Goal: Information Seeking & Learning: Learn about a topic

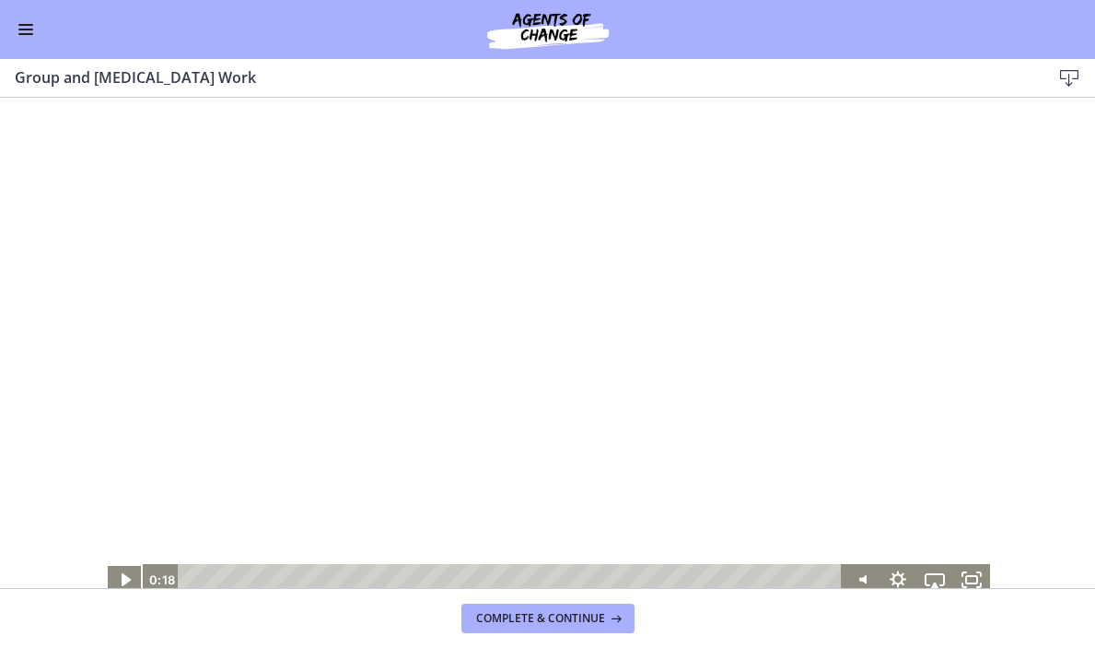
scroll to position [691, 0]
click at [124, 576] on icon "Play Video" at bounding box center [125, 580] width 11 height 16
click at [982, 580] on icon "Fullscreen" at bounding box center [972, 580] width 44 height 38
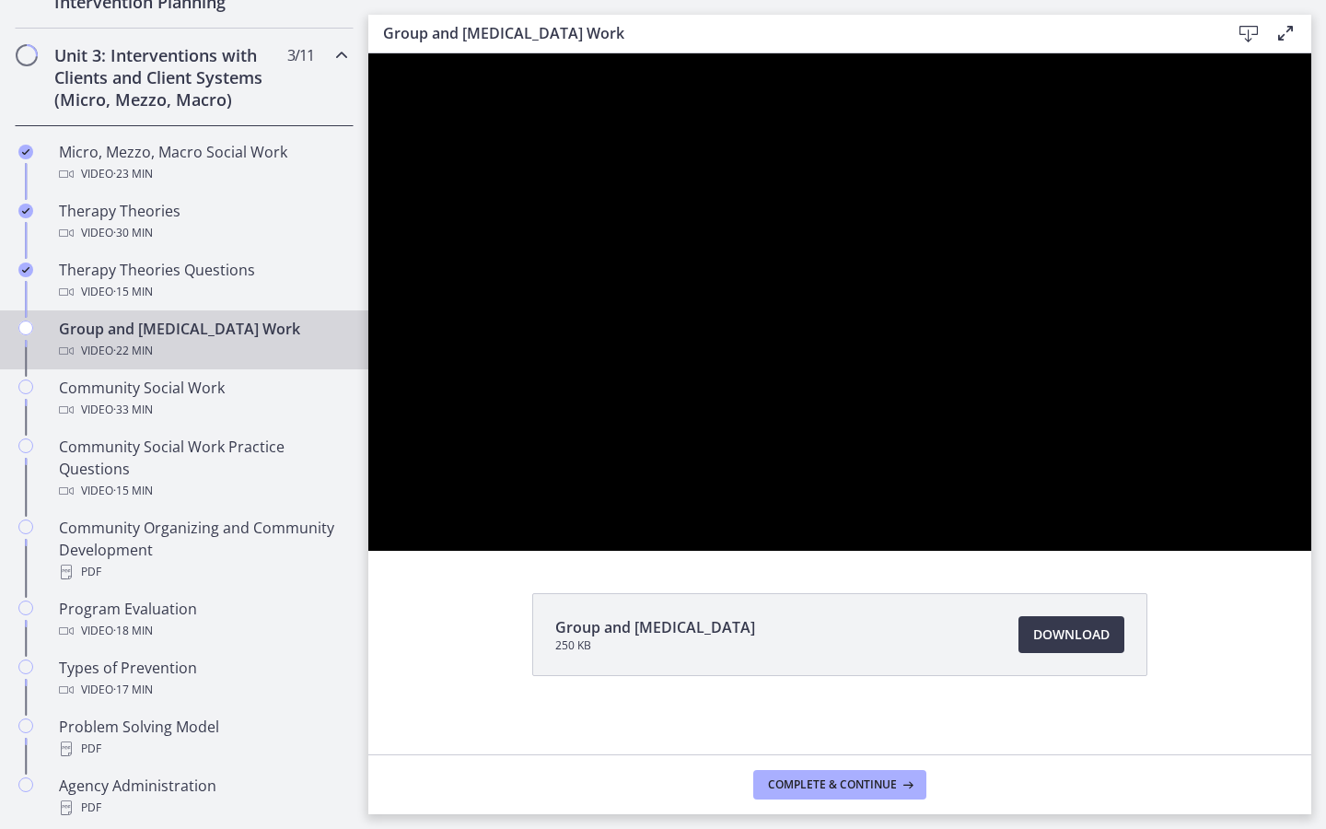
click at [1094, 551] on div at bounding box center [839, 301] width 943 height 497
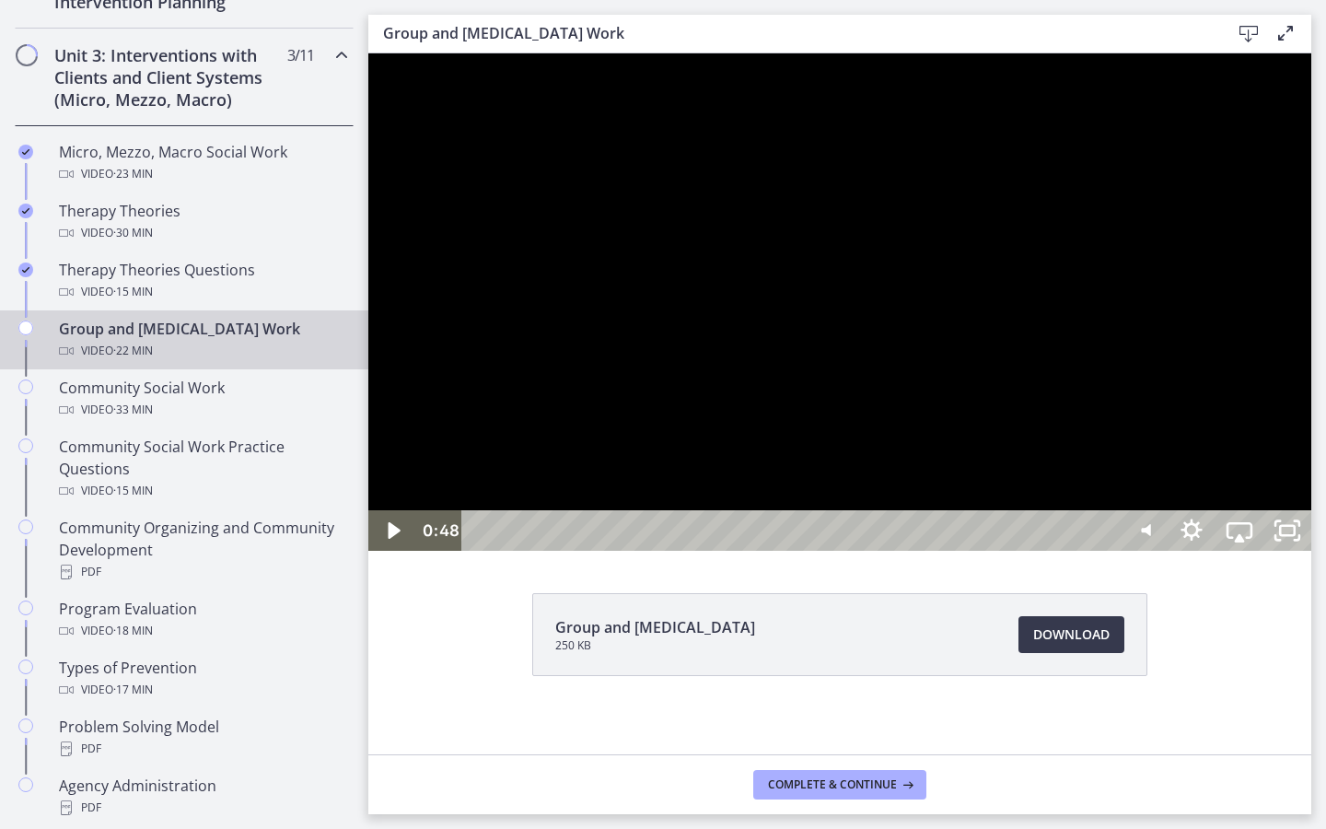
click at [1094, 551] on div at bounding box center [839, 301] width 943 height 497
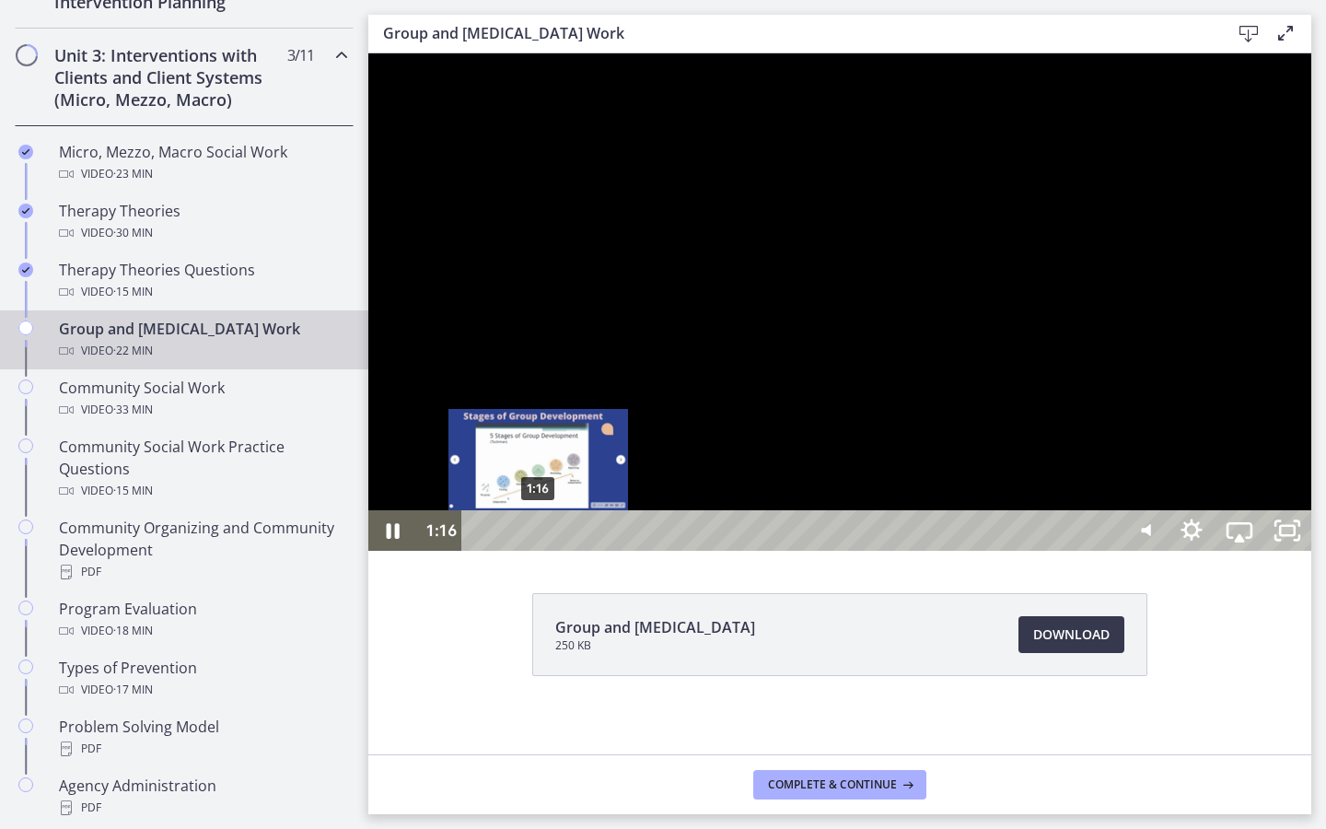
click at [539, 551] on div "1:16" at bounding box center [794, 530] width 628 height 41
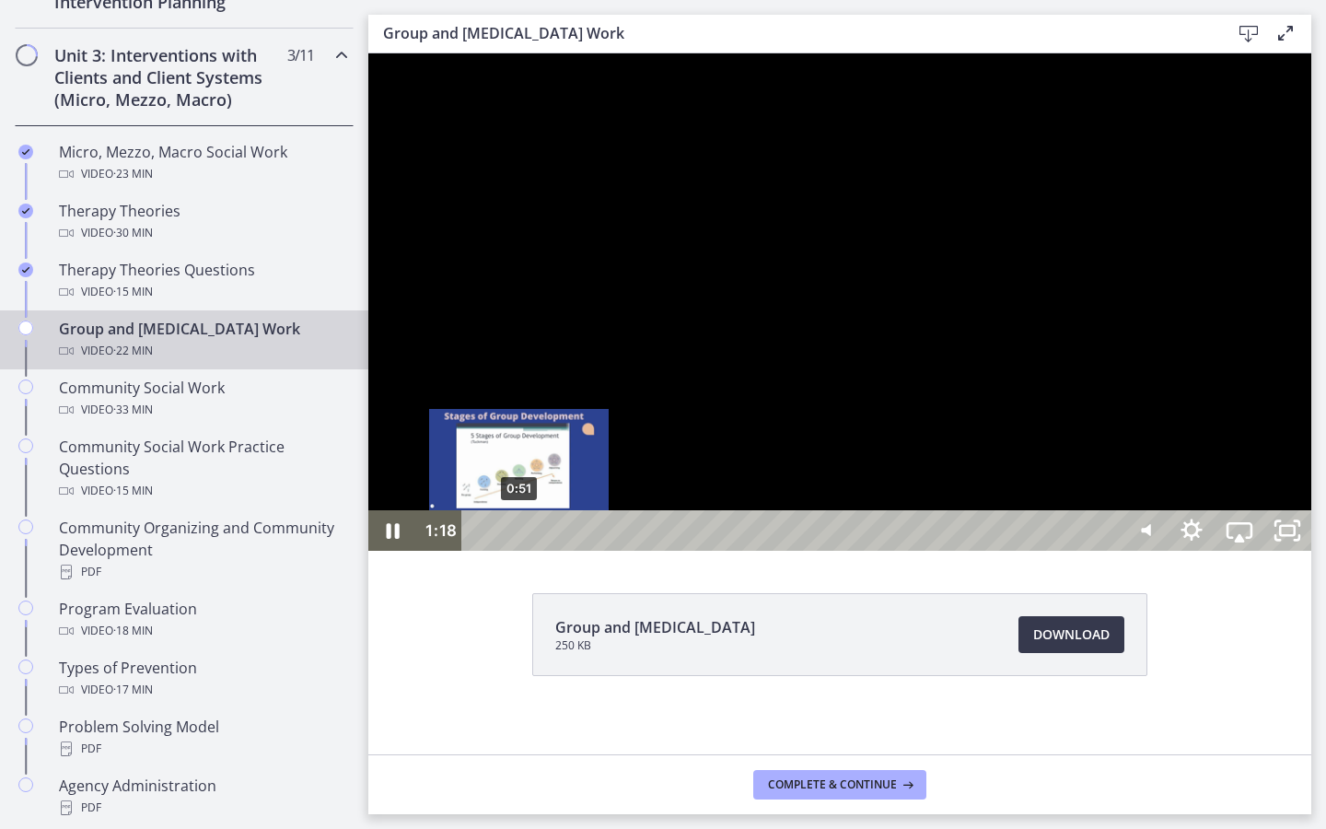
click at [519, 551] on div "0:51" at bounding box center [794, 530] width 628 height 41
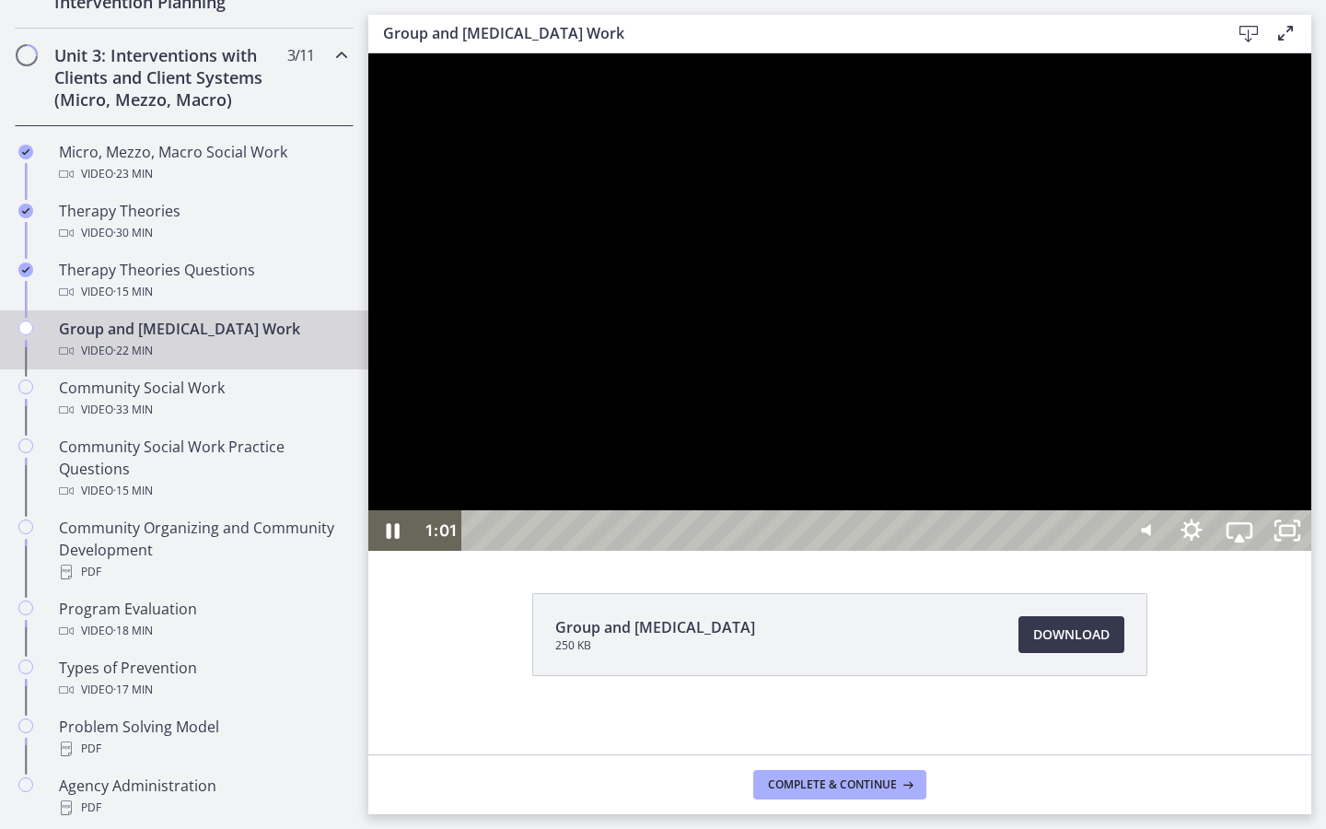
click at [502, 551] on div at bounding box center [839, 301] width 943 height 497
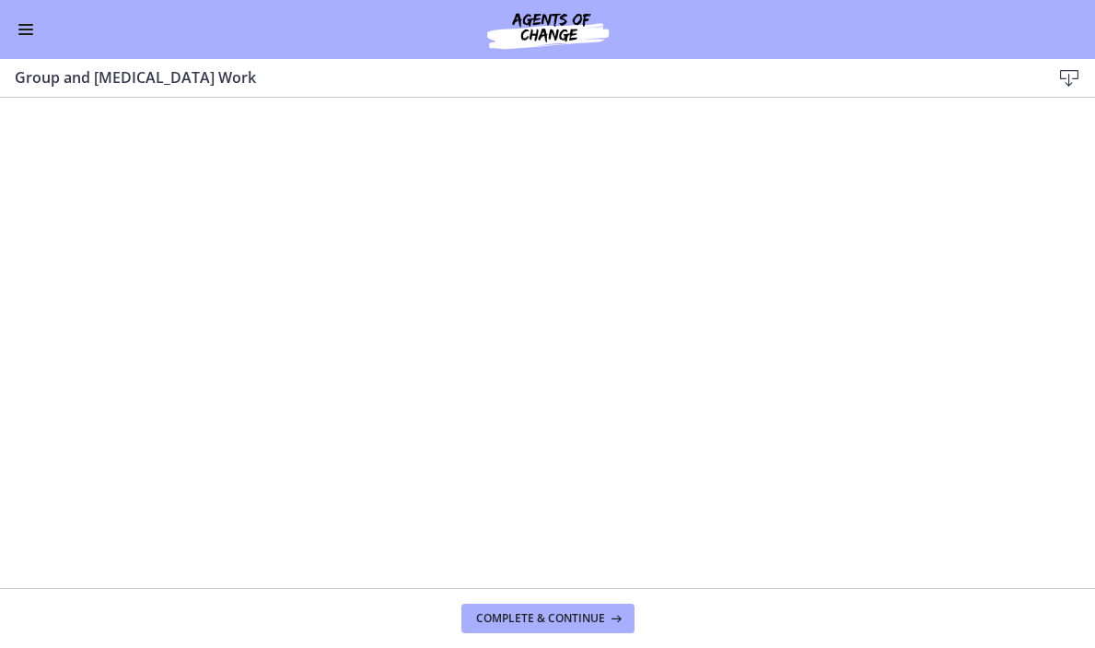
click at [188, 517] on div at bounding box center [548, 346] width 884 height 497
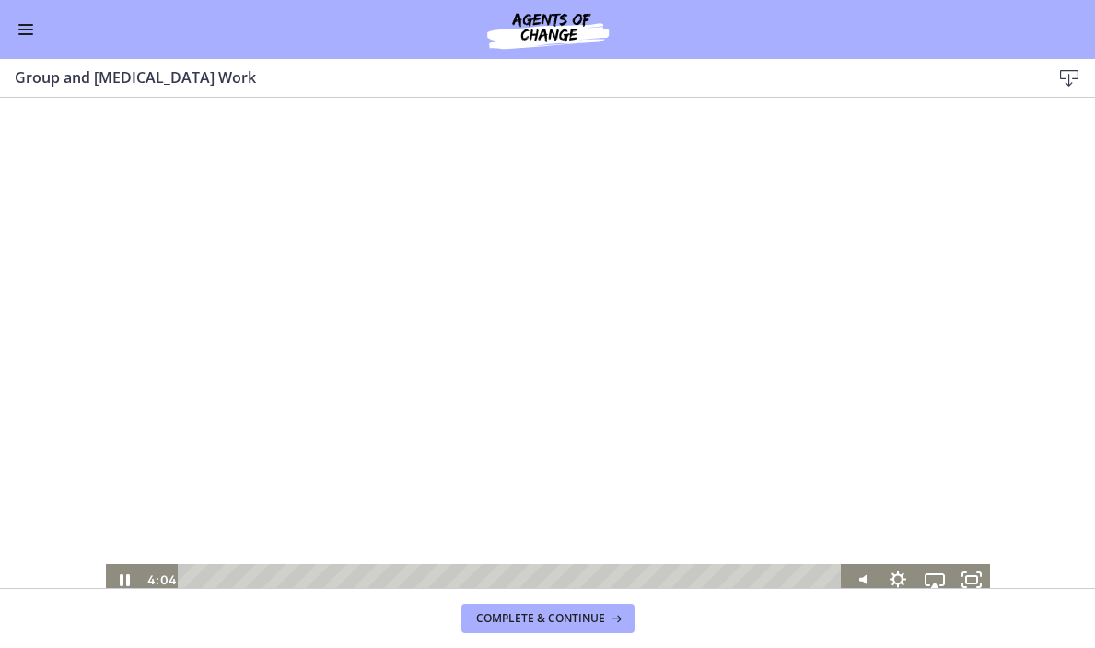
click at [725, 323] on div at bounding box center [548, 346] width 884 height 497
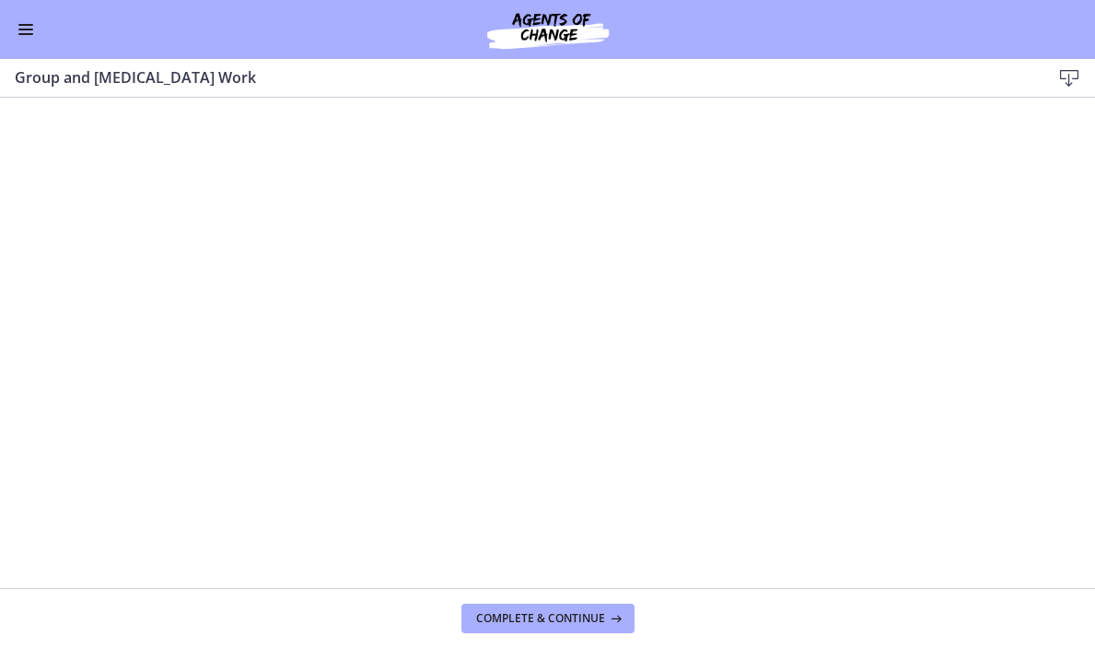
click at [725, 323] on div at bounding box center [548, 346] width 884 height 497
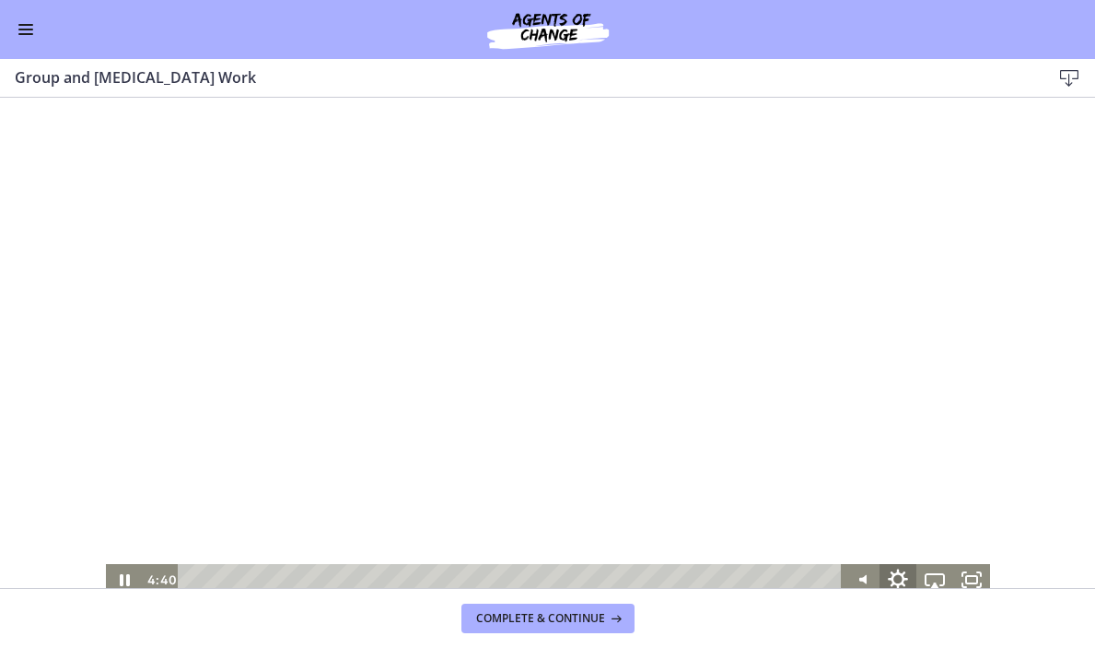
click at [902, 579] on icon "Show settings menu" at bounding box center [898, 580] width 44 height 38
click at [938, 517] on span "1x" at bounding box center [958, 516] width 46 height 31
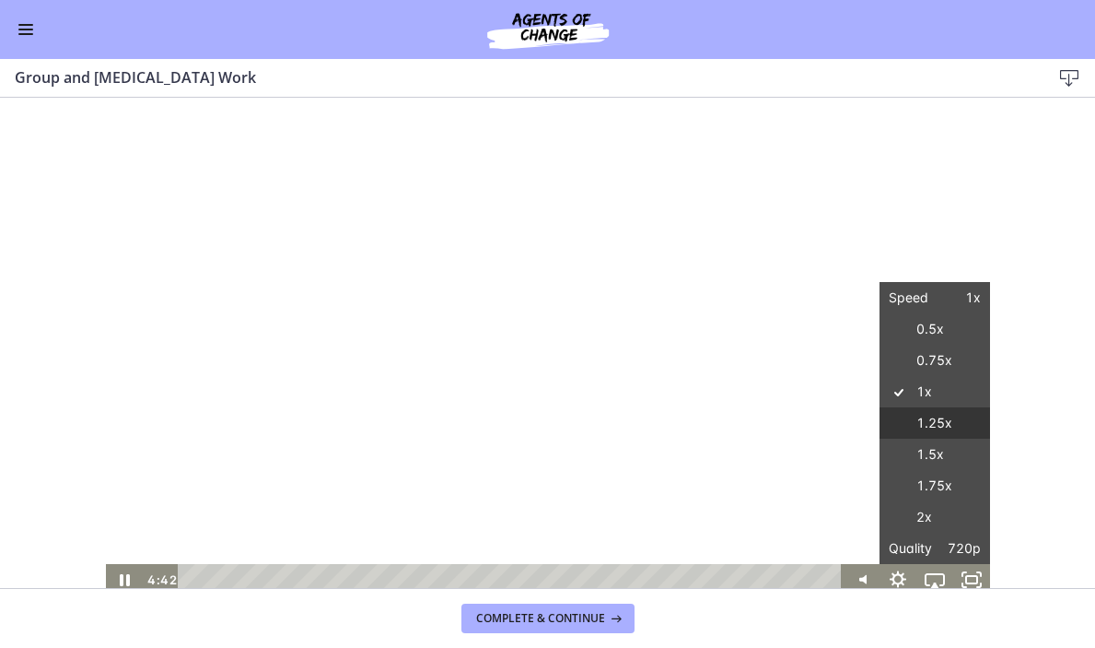
click at [936, 427] on label "1.25x" at bounding box center [935, 423] width 111 height 32
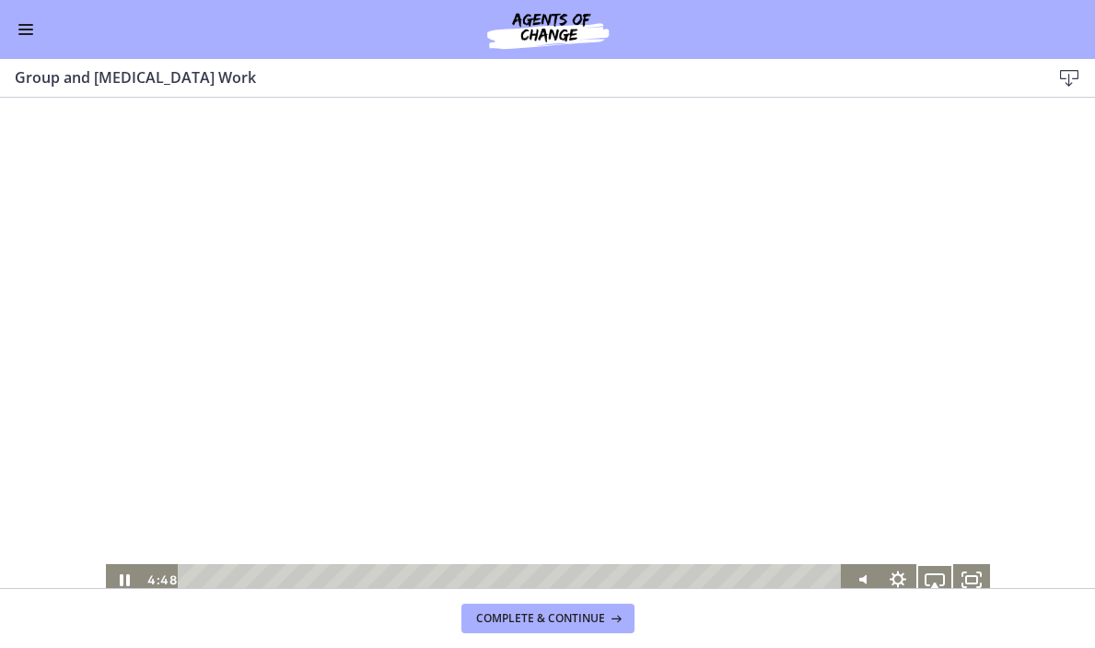
scroll to position [7, 0]
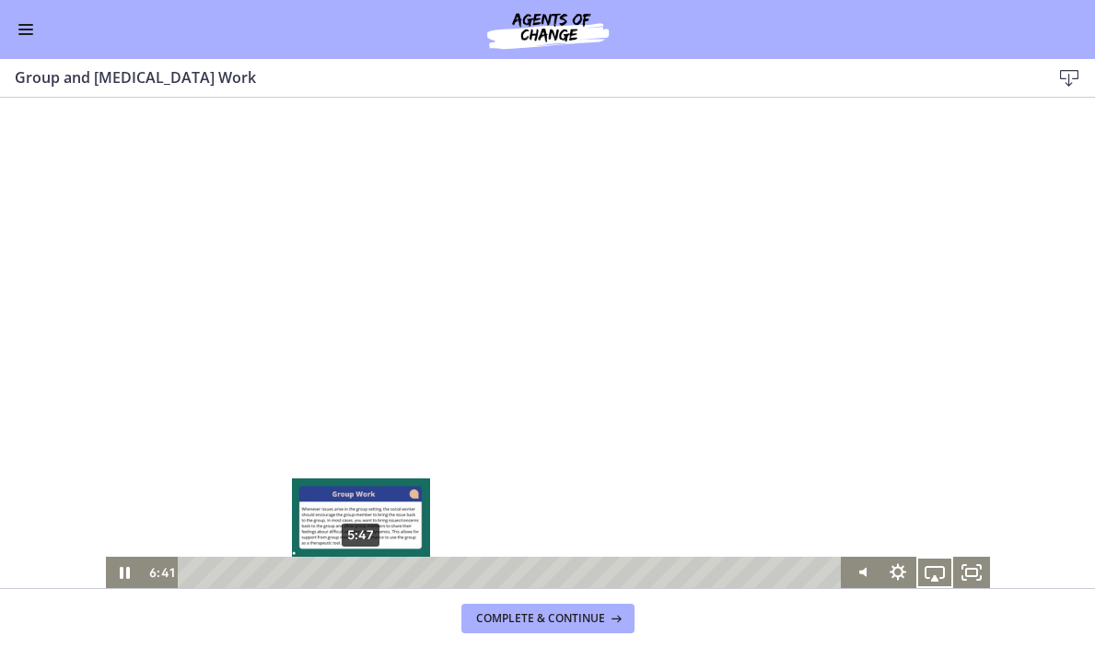
click at [361, 567] on div "5:47" at bounding box center [513, 571] width 642 height 31
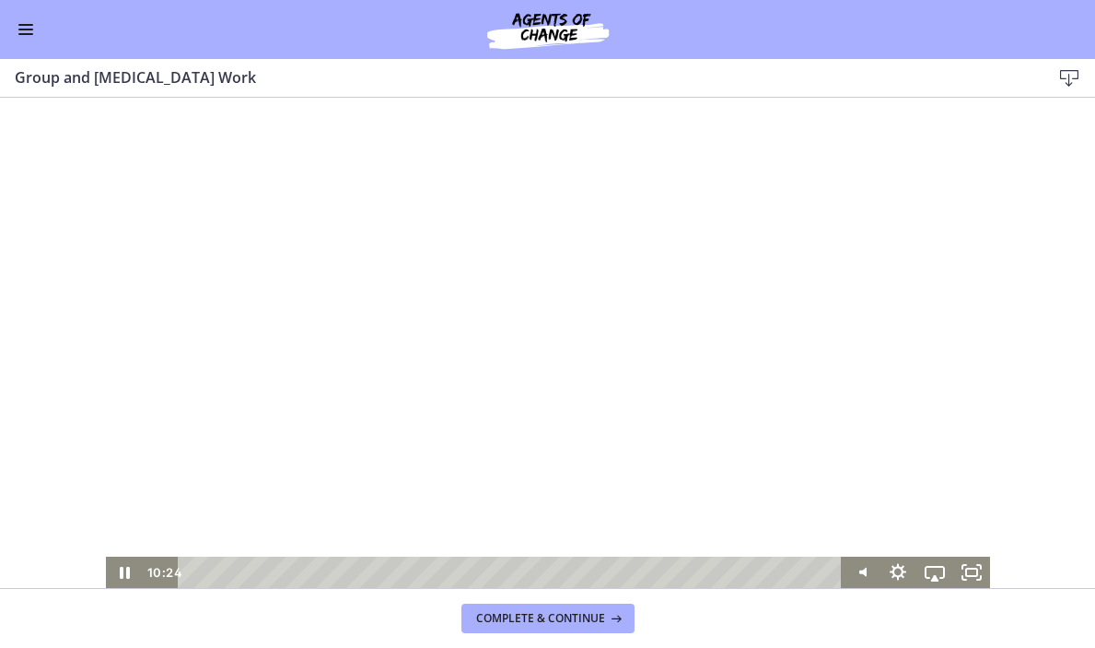
click at [491, 419] on div at bounding box center [548, 338] width 884 height 497
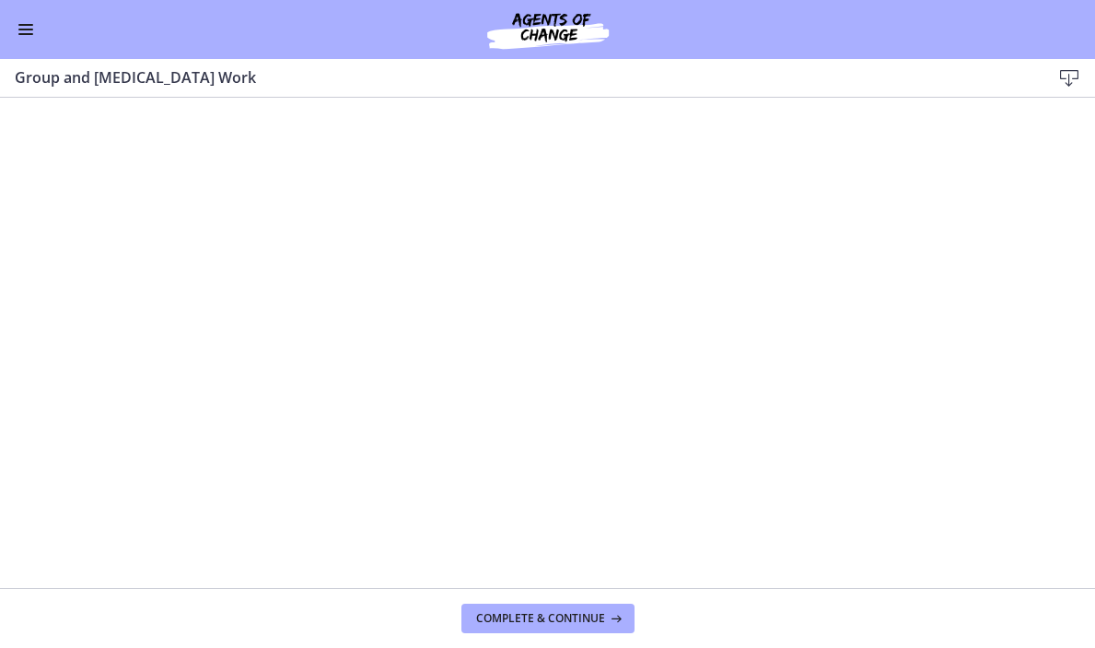
click at [491, 419] on div at bounding box center [548, 338] width 884 height 497
click at [489, 419] on div at bounding box center [548, 338] width 884 height 497
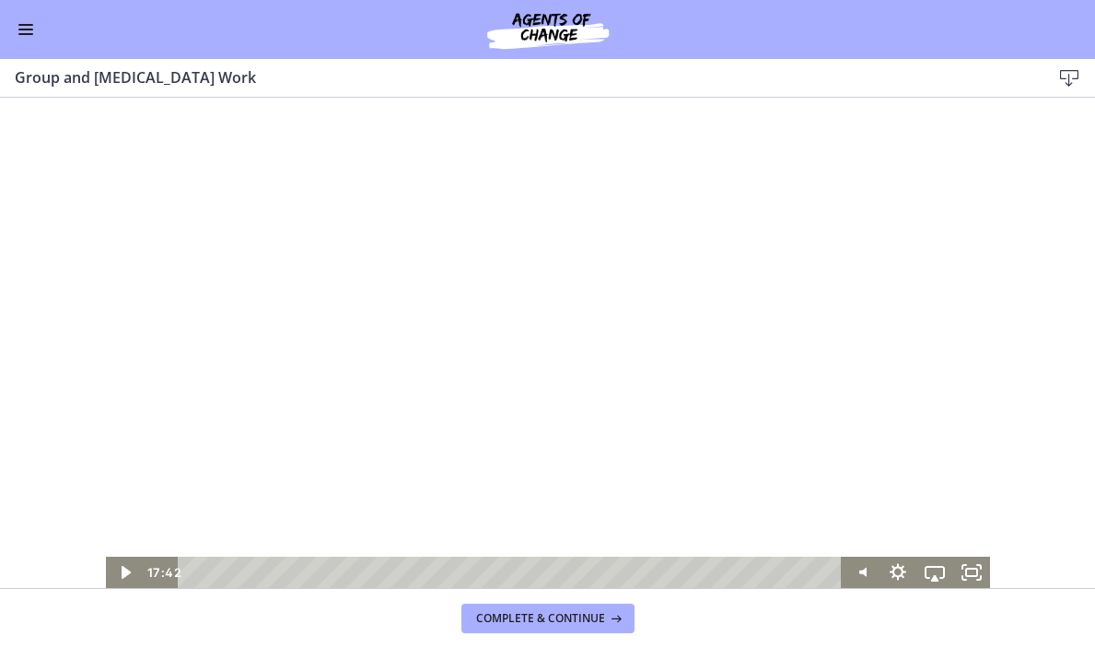
click at [475, 427] on div at bounding box center [548, 338] width 884 height 497
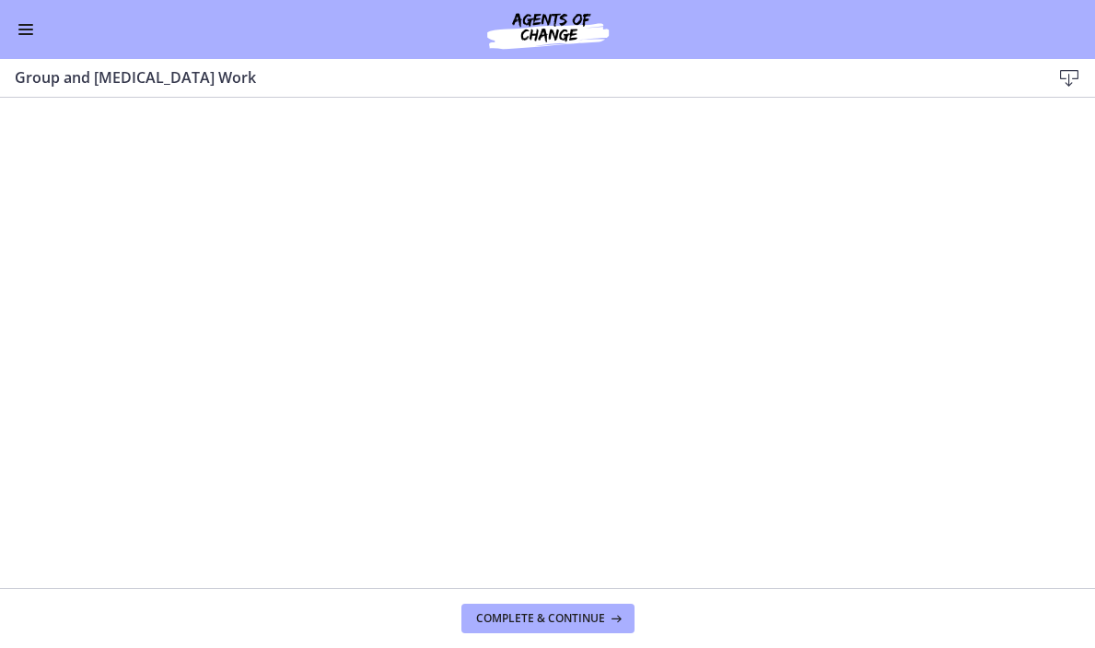
click at [475, 427] on div at bounding box center [548, 338] width 884 height 497
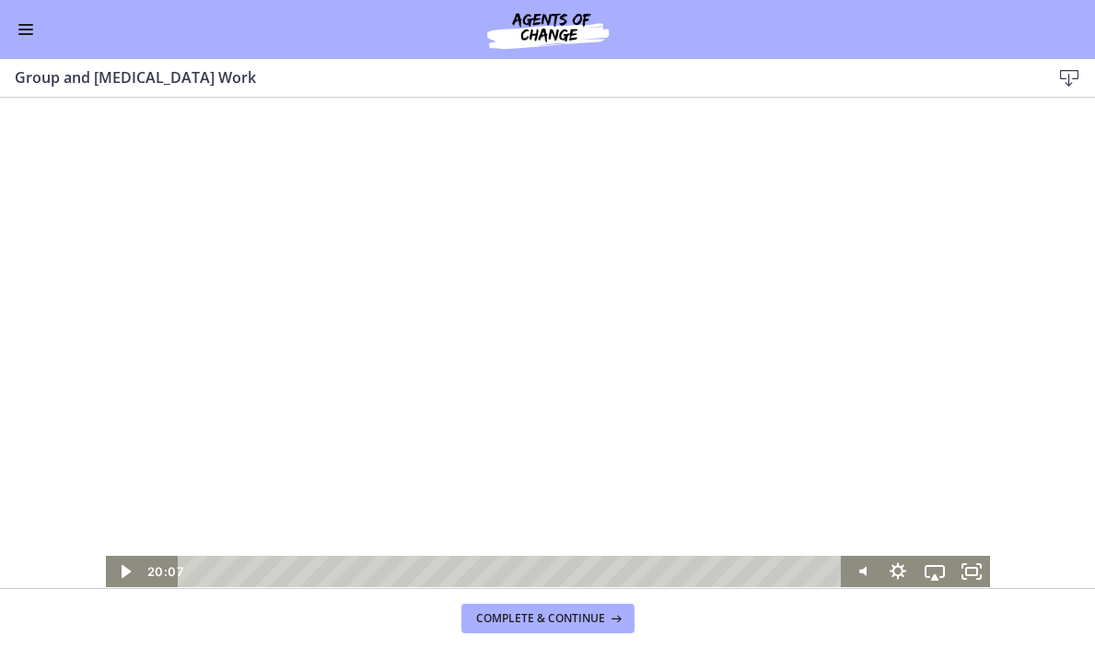
scroll to position [9, 0]
click at [127, 570] on icon "Play Video" at bounding box center [125, 570] width 9 height 13
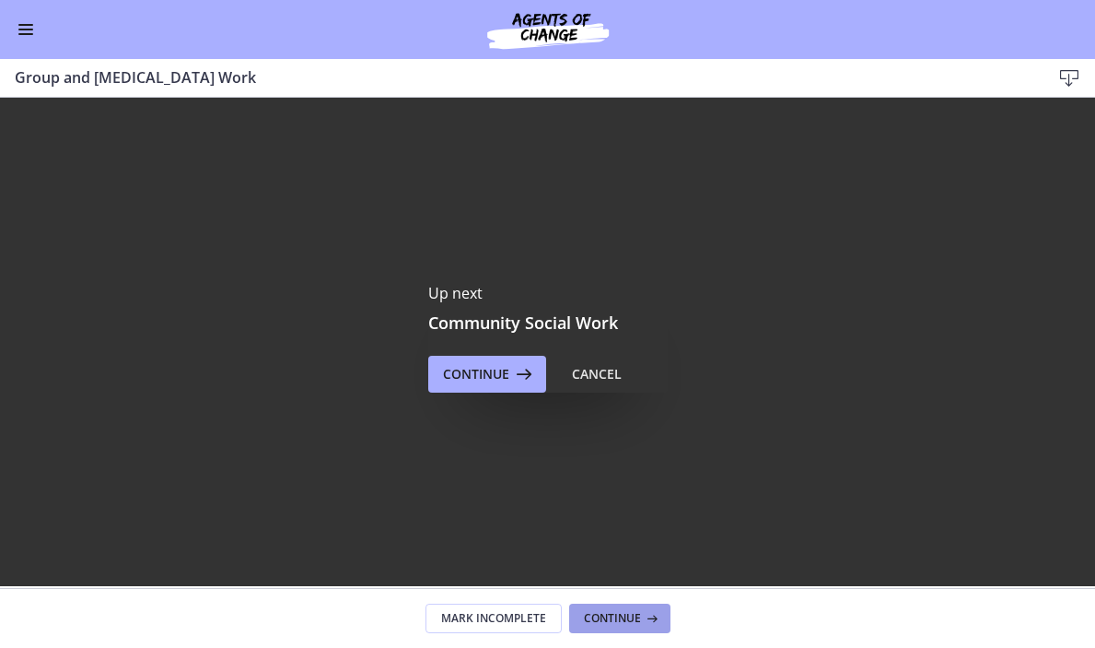
click at [605, 616] on span "Continue" at bounding box center [612, 618] width 57 height 15
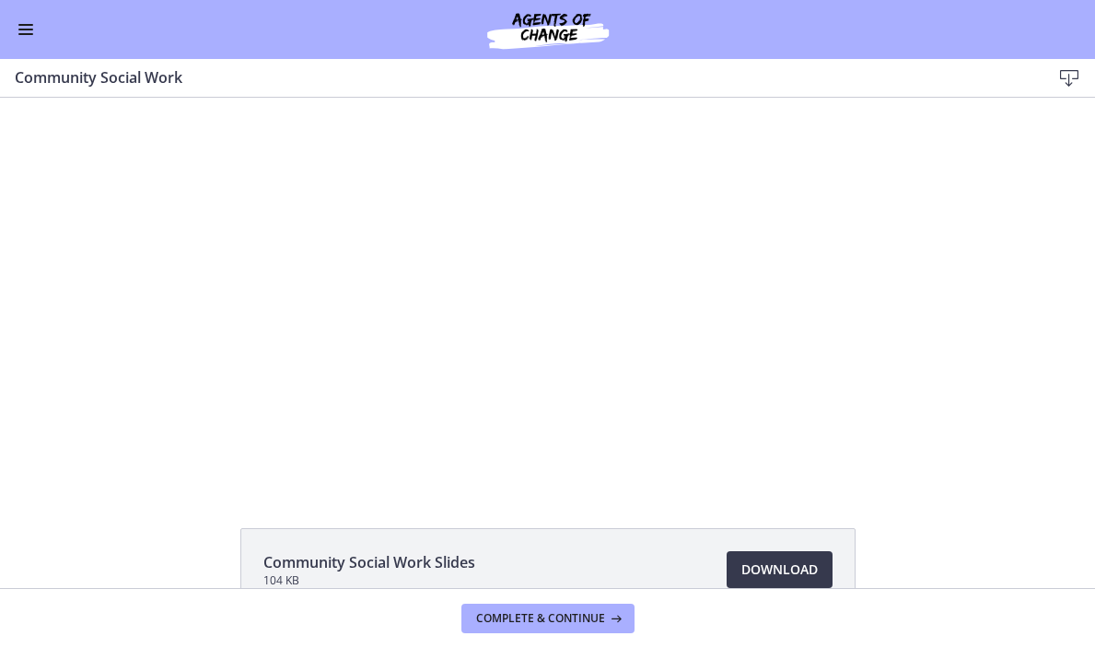
click at [30, 40] on button "Enable menu" at bounding box center [26, 29] width 22 height 22
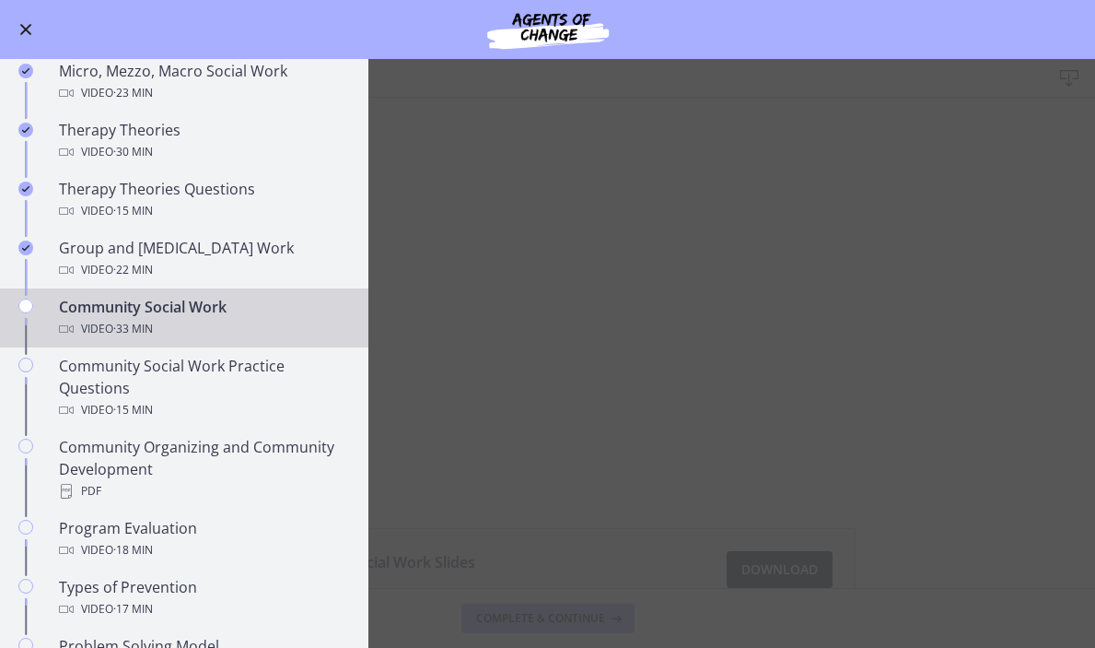
click at [119, 320] on span "· 33 min" at bounding box center [133, 329] width 40 height 22
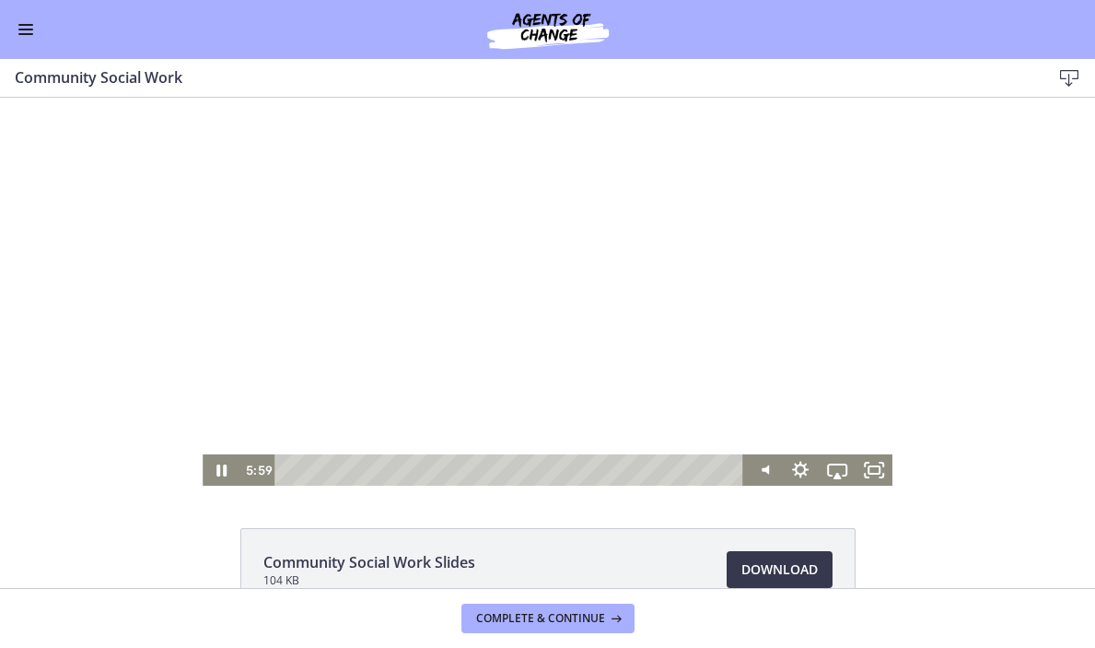
click at [364, 485] on html "Click for sound @keyframes VOLUME_SMALL_WAVE_FLASH { 0% { opacity: 0; } 33% { o…" at bounding box center [547, 292] width 1095 height 388
drag, startPoint x: 363, startPoint y: 468, endPoint x: 201, endPoint y: 471, distance: 162.1
click at [201, 471] on div "Click for sound @keyframes VOLUME_SMALL_WAVE_FLASH { 0% { opacity: 0; } 33% { o…" at bounding box center [547, 292] width 1095 height 388
click at [871, 469] on icon "Fullscreen" at bounding box center [874, 470] width 44 height 38
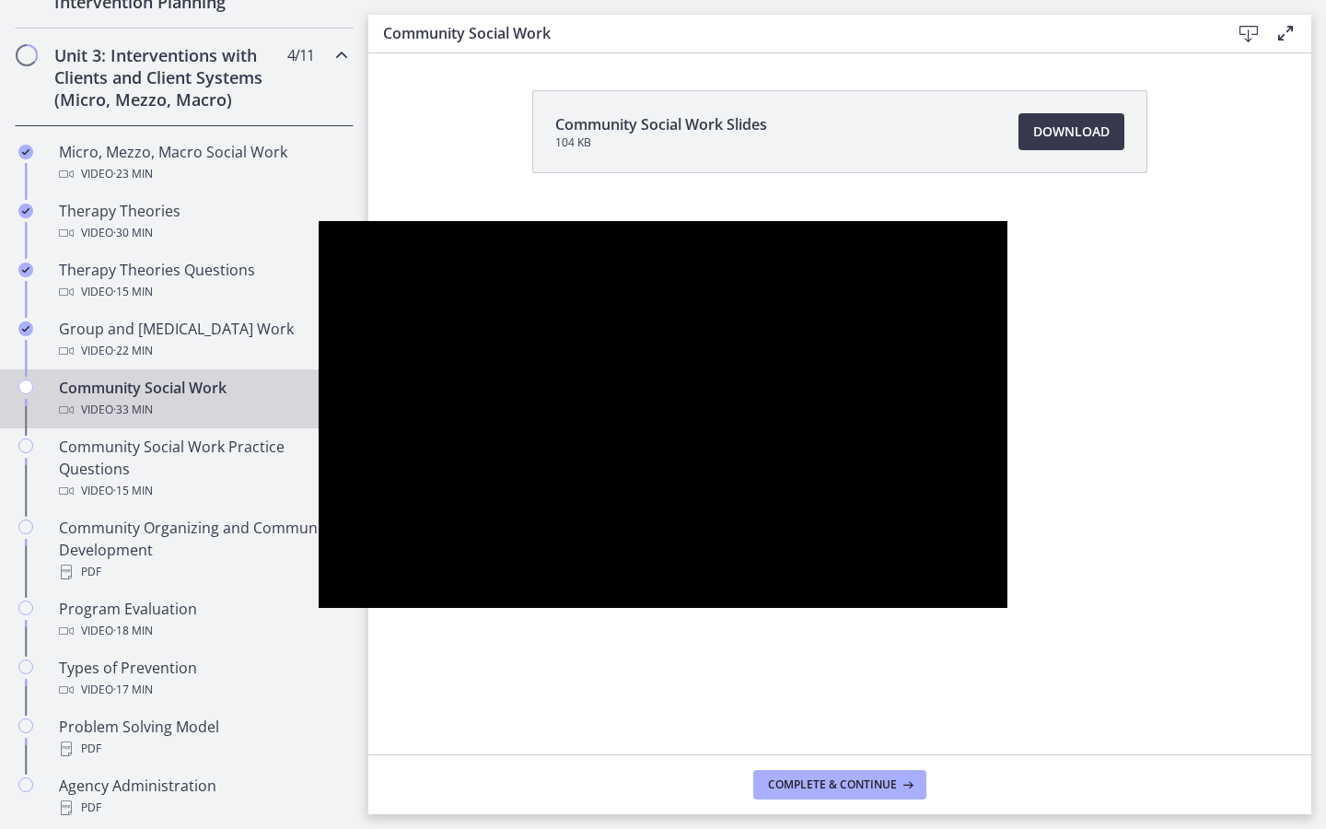
click at [950, 566] on div at bounding box center [663, 415] width 689 height 388
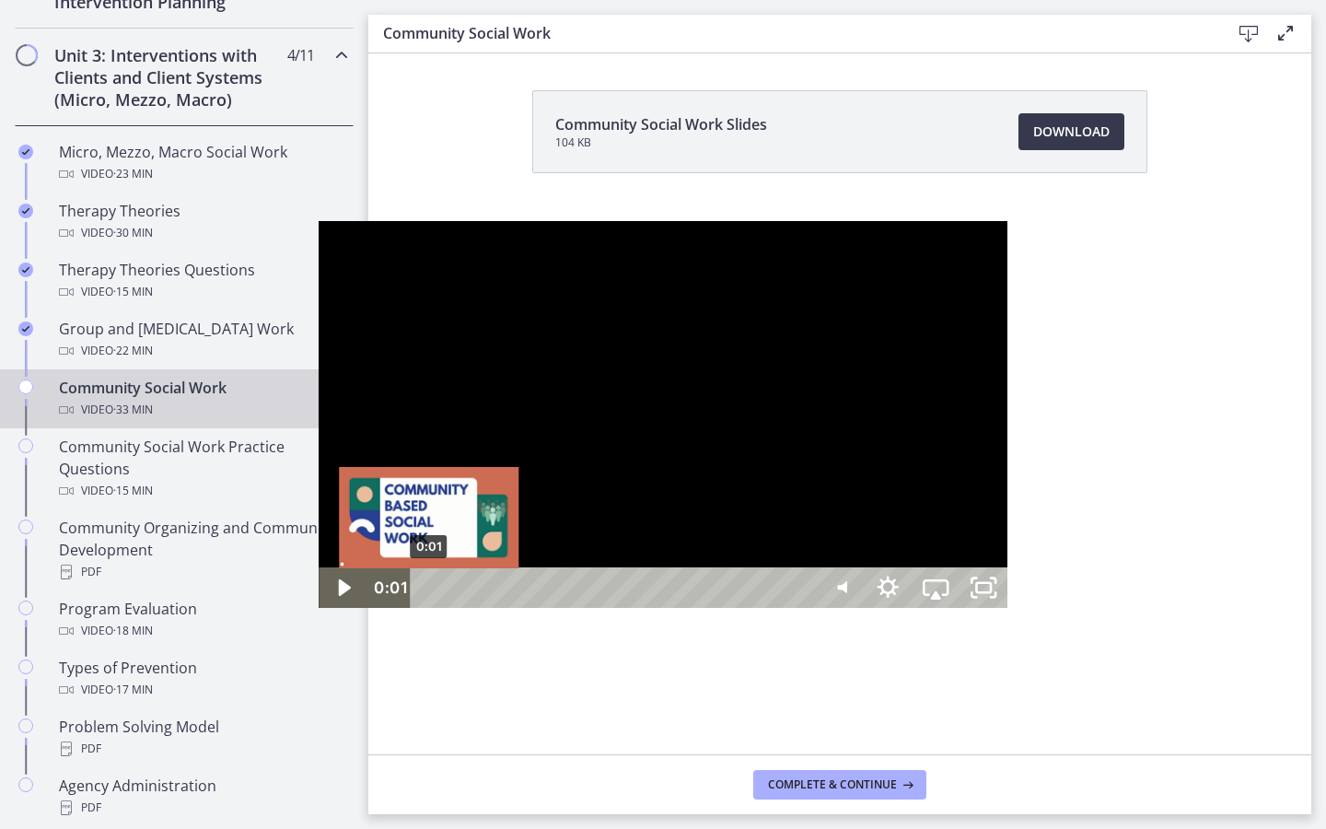
click at [428, 608] on div "0:01" at bounding box center [616, 587] width 376 height 41
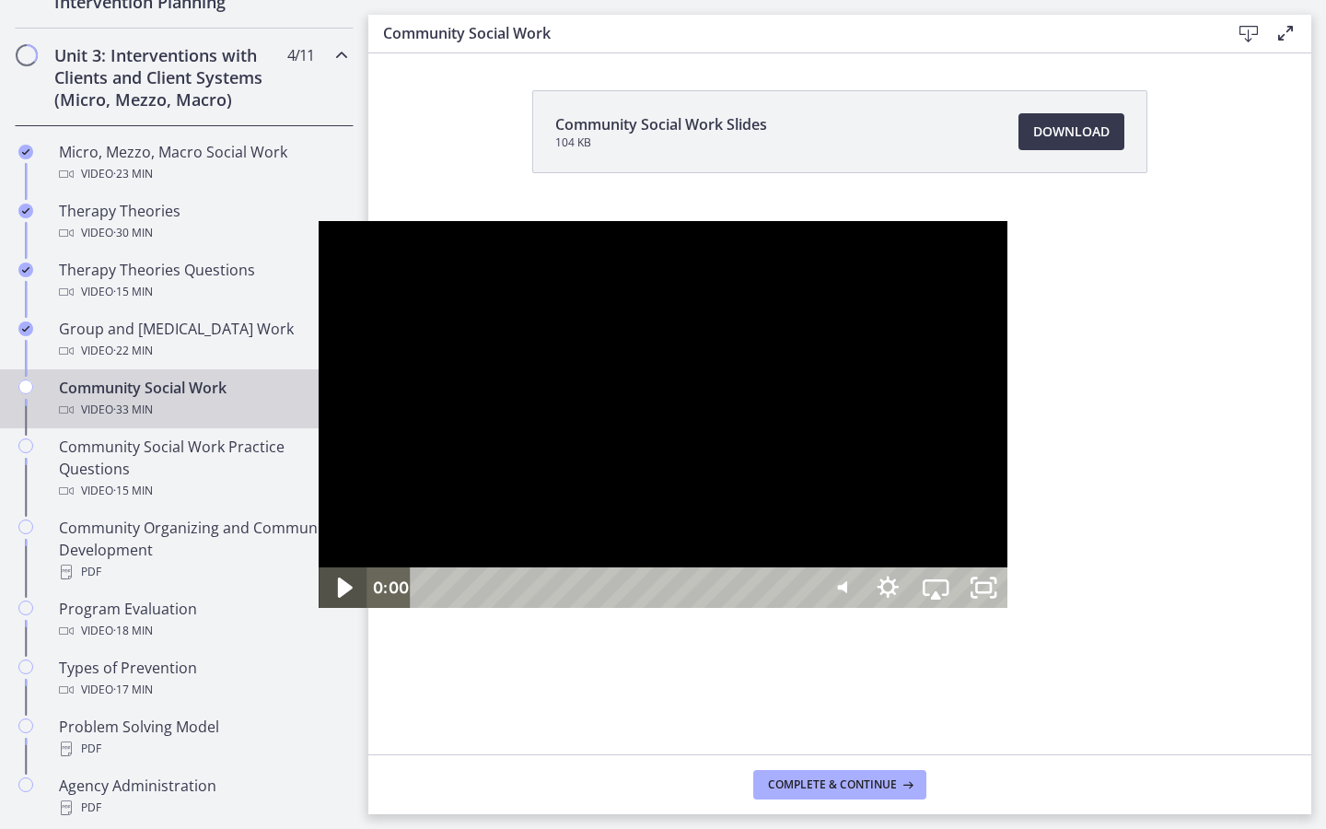
click at [337, 599] on icon "Play Video" at bounding box center [344, 588] width 15 height 20
click at [912, 608] on icon "Show settings menu" at bounding box center [888, 587] width 48 height 41
click at [936, 527] on span "Speed" at bounding box center [906, 506] width 60 height 41
click at [1008, 406] on label "1.25x" at bounding box center [936, 385] width 144 height 42
click at [314, 613] on icon "Pause" at bounding box center [342, 588] width 57 height 49
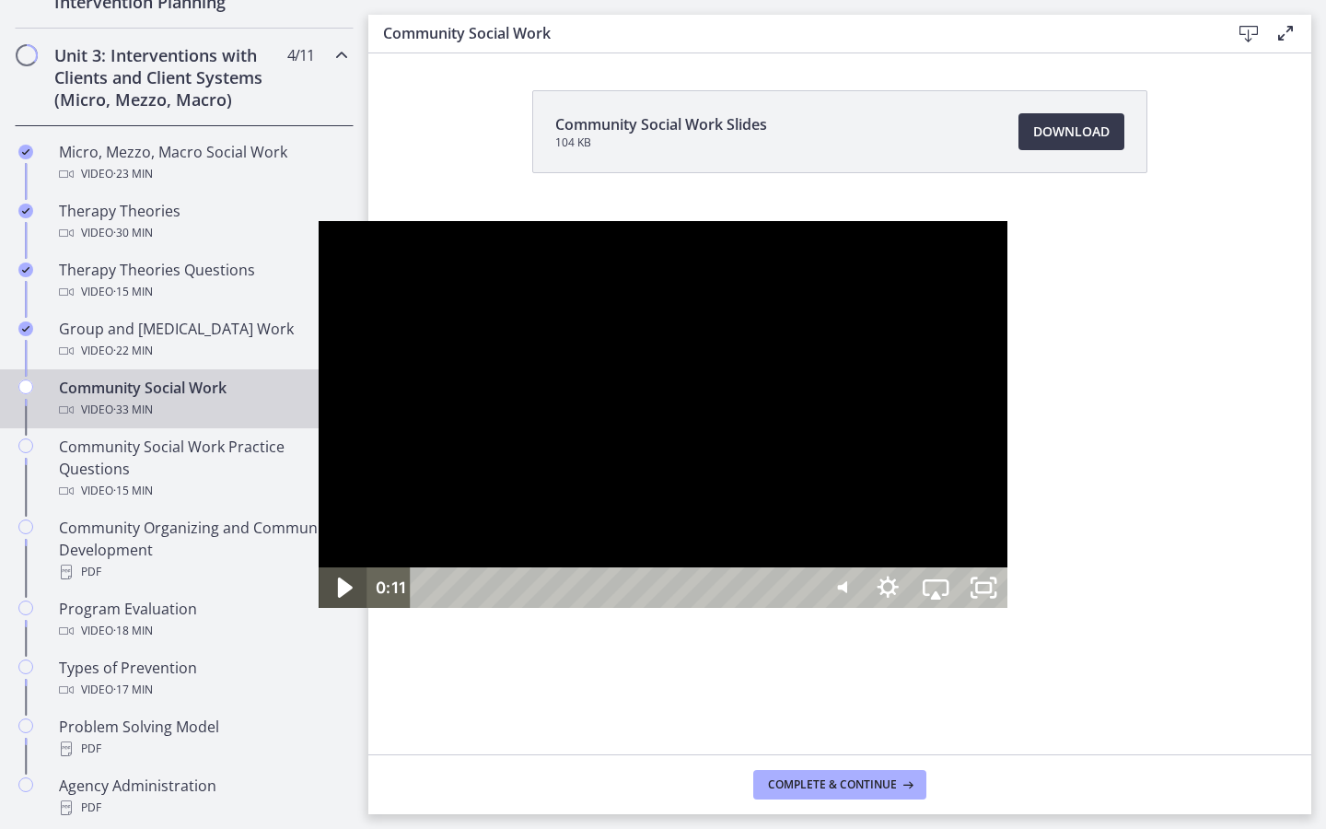
click at [337, 599] on icon "Play Video" at bounding box center [344, 588] width 15 height 20
click at [916, 613] on icon "Show settings menu" at bounding box center [887, 588] width 57 height 49
click at [1008, 544] on div at bounding box center [663, 415] width 689 height 388
click at [1008, 371] on div at bounding box center [663, 415] width 689 height 388
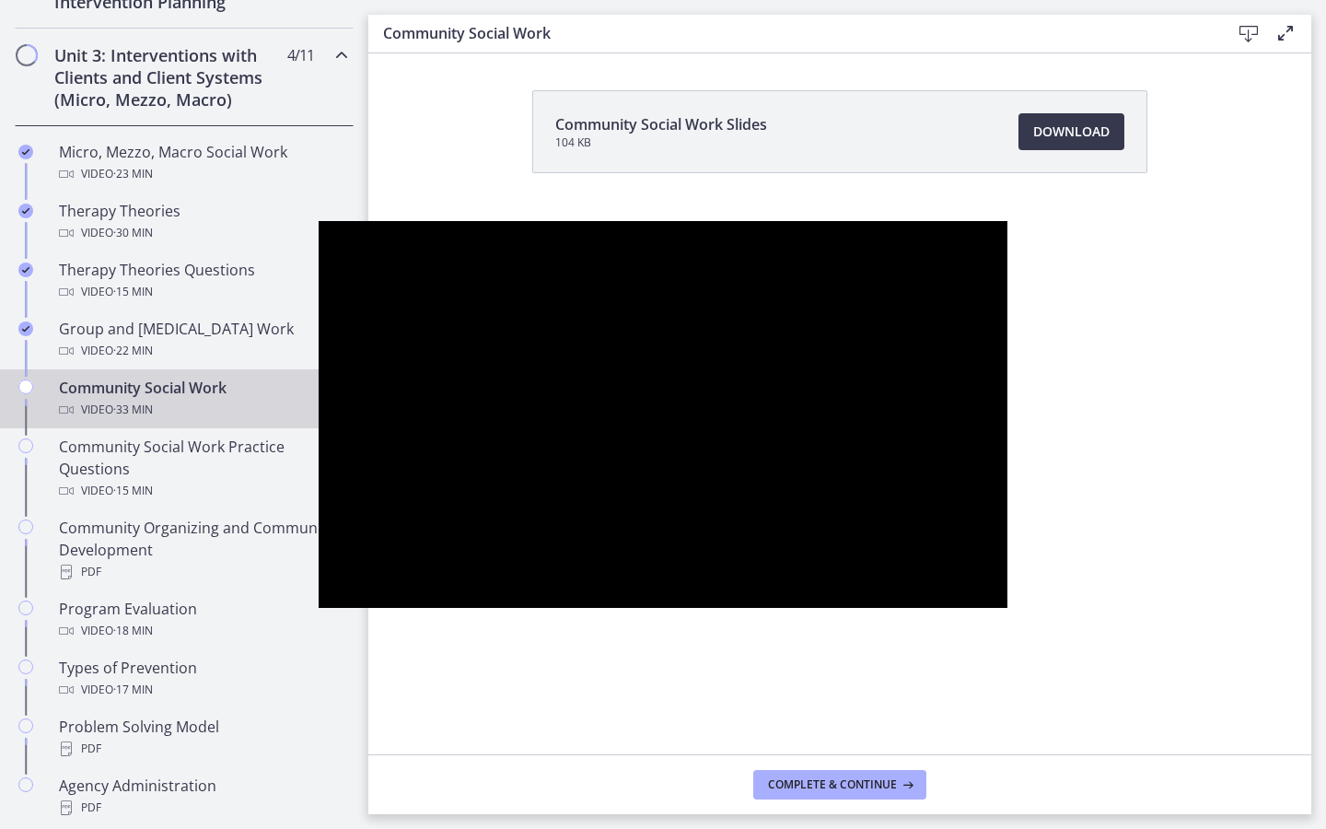
click at [1008, 350] on div at bounding box center [663, 415] width 689 height 388
click at [458, 410] on div at bounding box center [663, 415] width 689 height 388
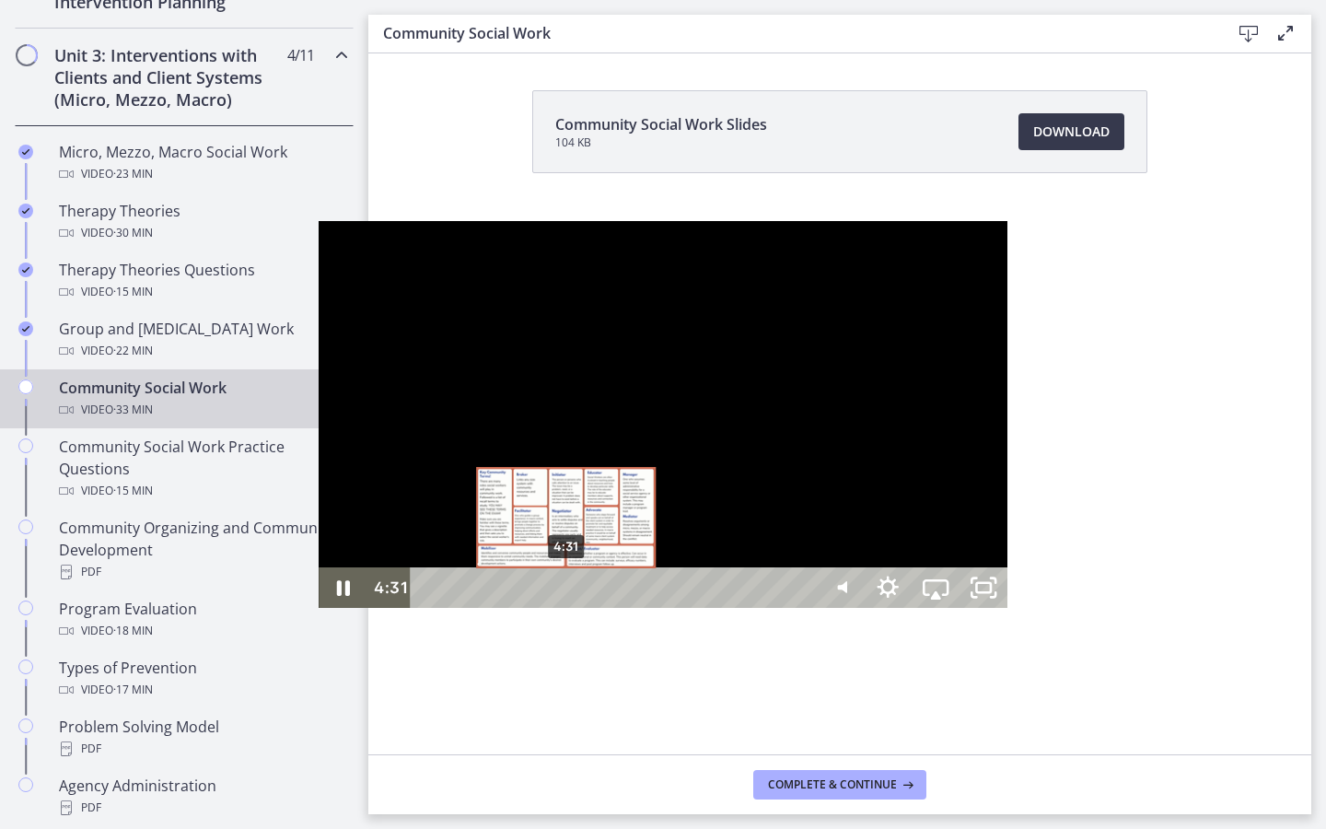
click at [428, 608] on div "4:31" at bounding box center [616, 587] width 376 height 41
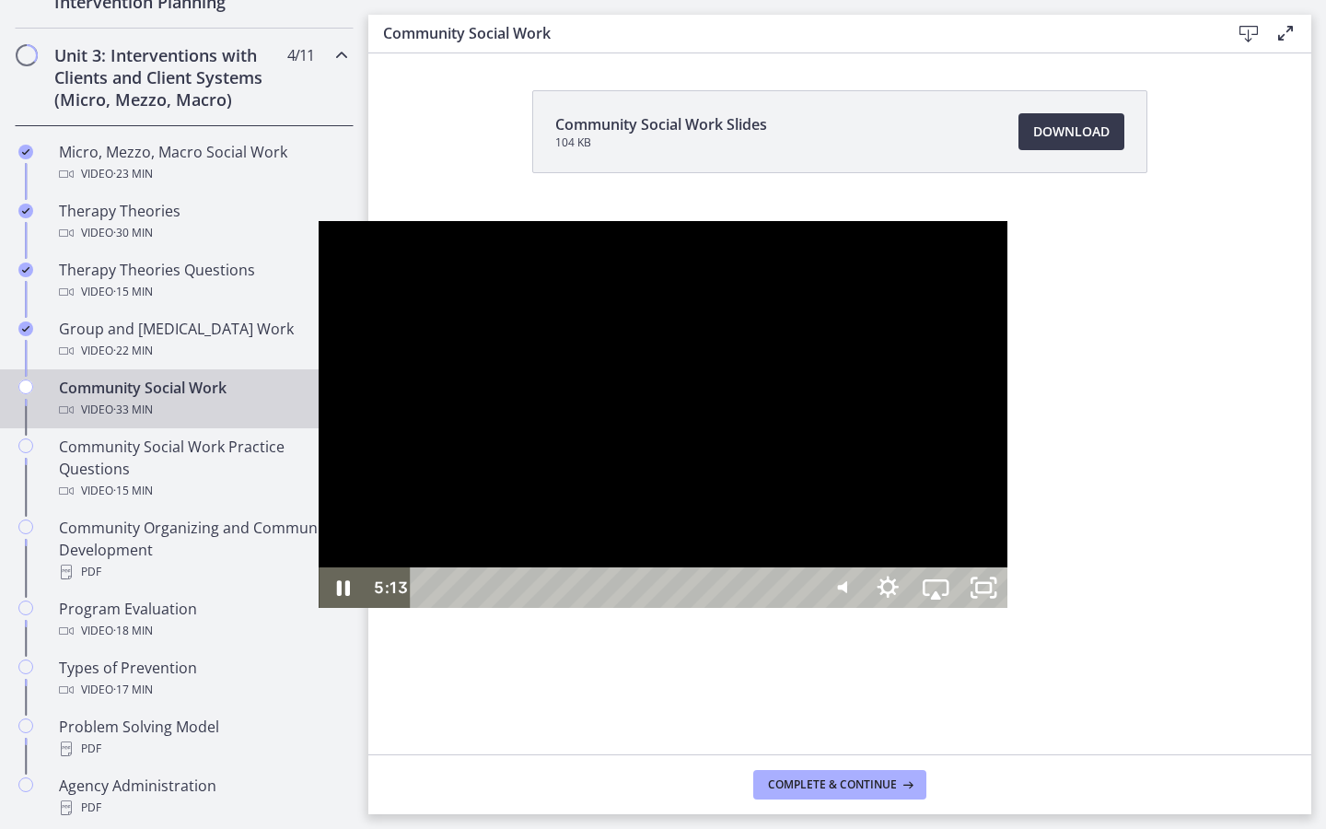
click at [319, 371] on div at bounding box center [663, 415] width 689 height 388
click at [916, 613] on icon "Show settings menu" at bounding box center [887, 588] width 57 height 49
click at [936, 527] on span "Speed" at bounding box center [906, 506] width 60 height 41
click at [1008, 366] on label "1x" at bounding box center [936, 344] width 144 height 42
click at [316, 613] on icon "Play Video" at bounding box center [344, 588] width 57 height 49
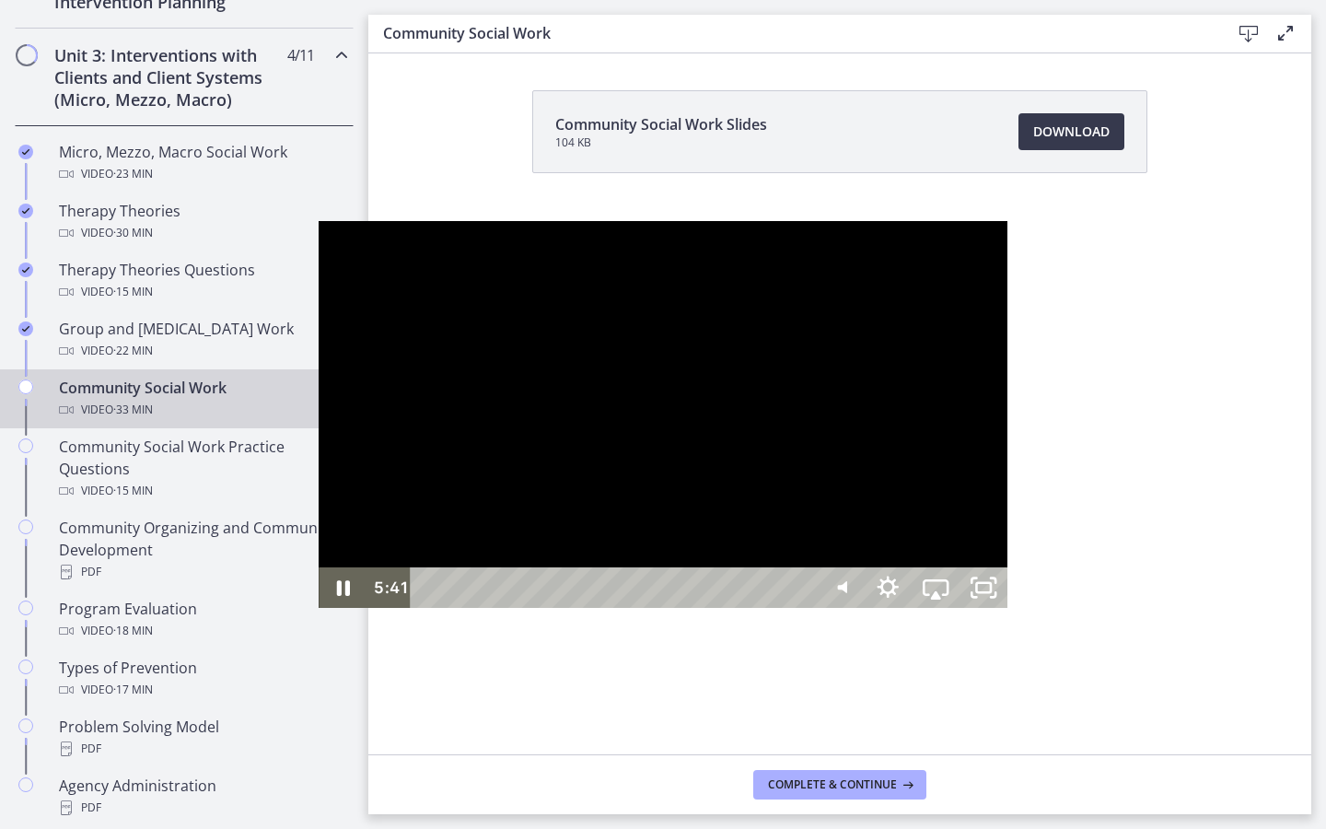
click at [427, 462] on div at bounding box center [663, 415] width 689 height 388
click at [476, 442] on div at bounding box center [663, 415] width 689 height 388
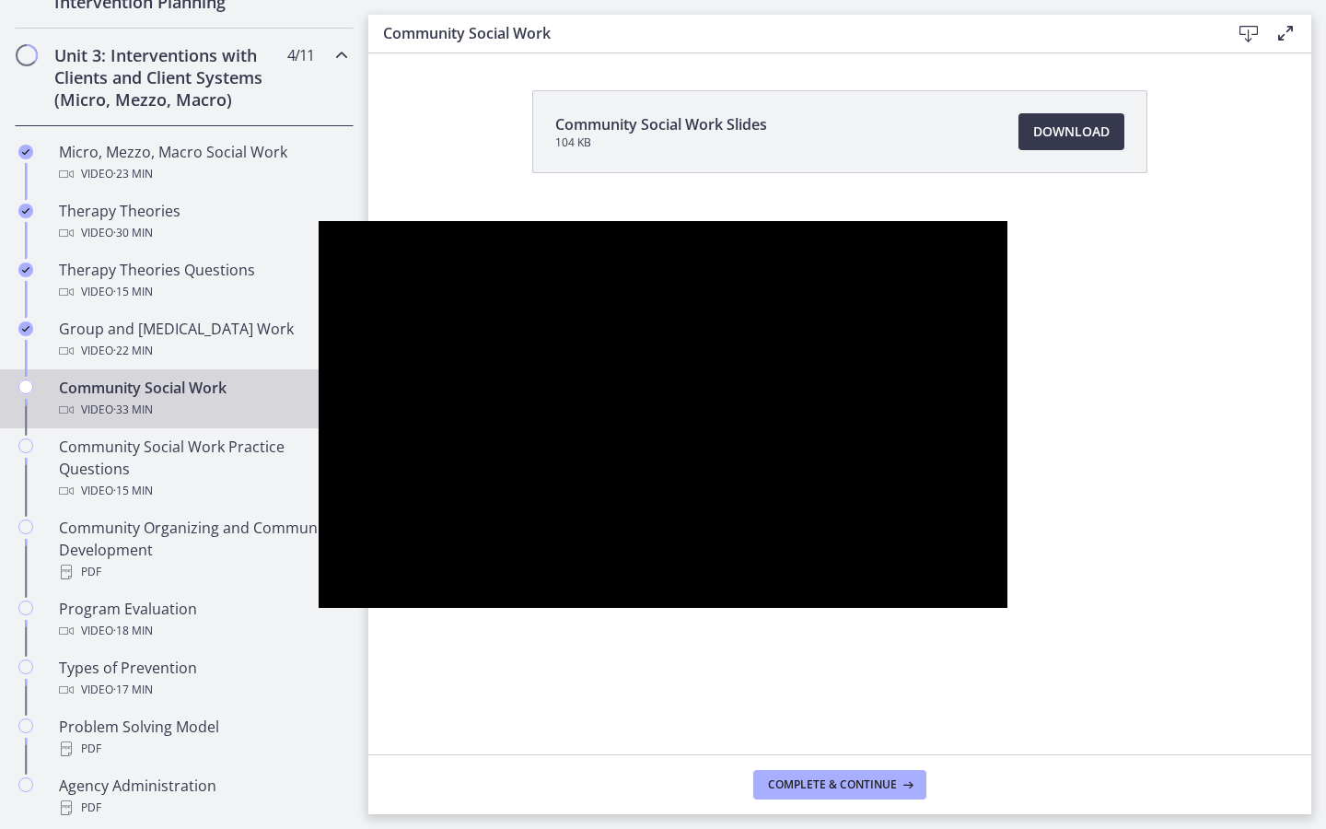
click at [476, 442] on div at bounding box center [663, 415] width 689 height 388
click at [473, 442] on div at bounding box center [663, 415] width 689 height 388
click at [543, 503] on div at bounding box center [663, 415] width 689 height 388
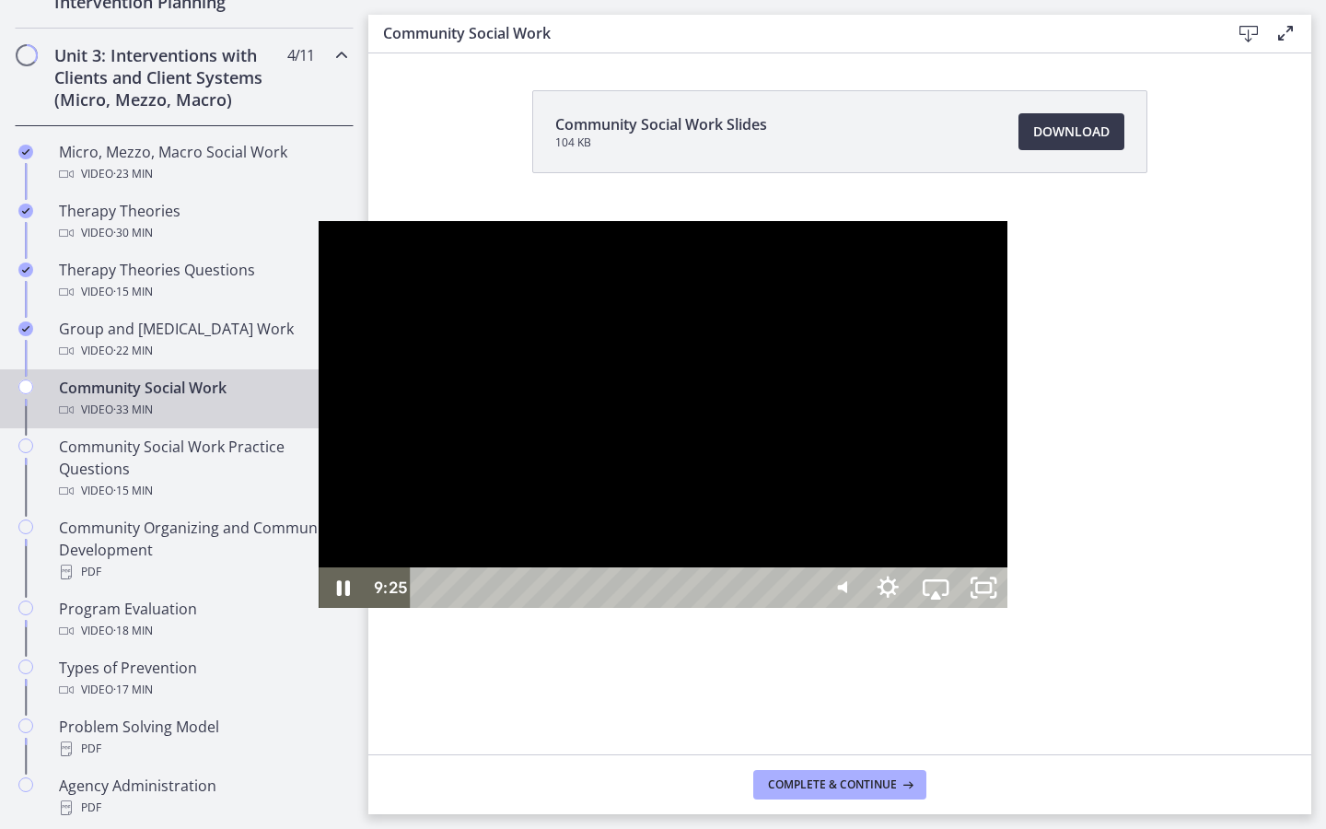
click at [527, 502] on div at bounding box center [663, 415] width 689 height 388
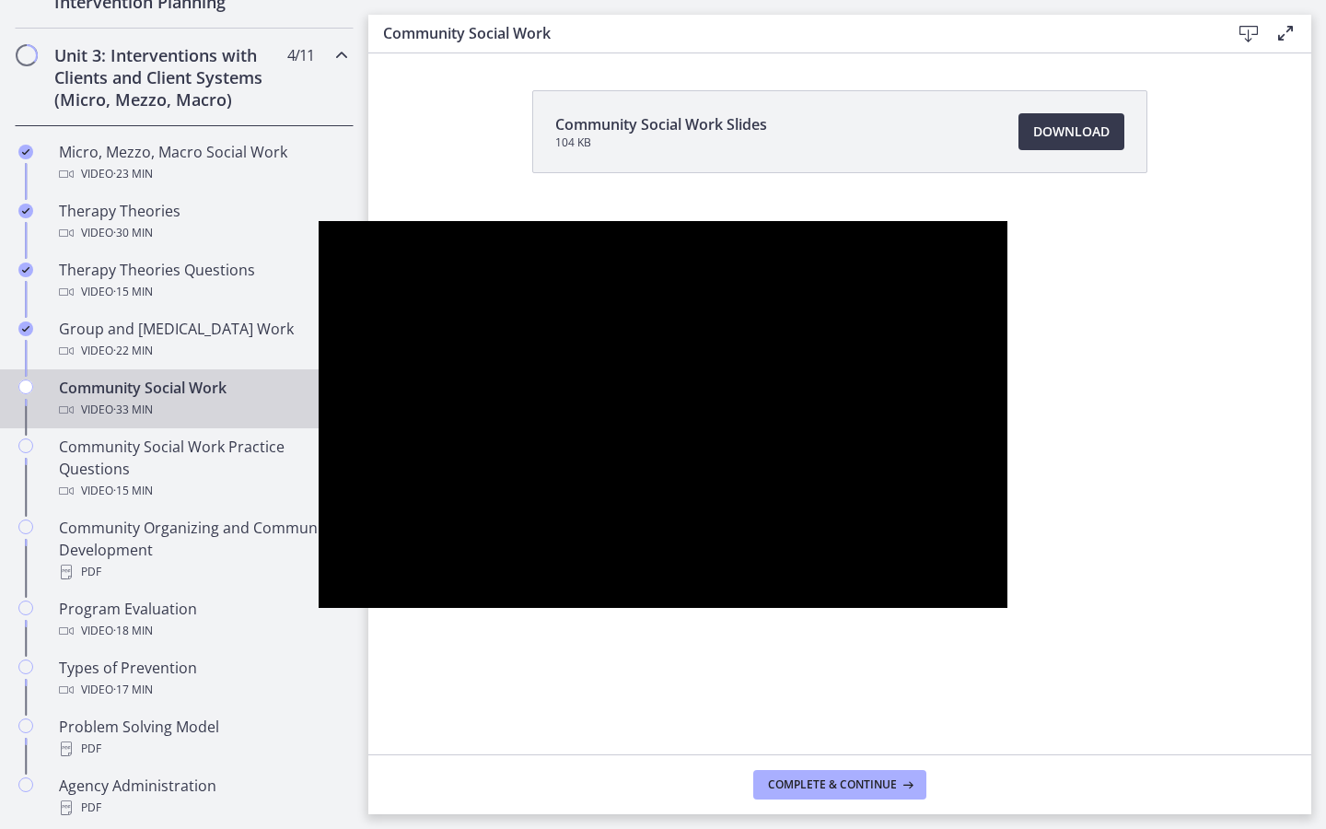
click at [527, 502] on div at bounding box center [663, 415] width 689 height 388
click at [517, 496] on div at bounding box center [663, 415] width 689 height 388
click at [524, 250] on div at bounding box center [663, 415] width 689 height 388
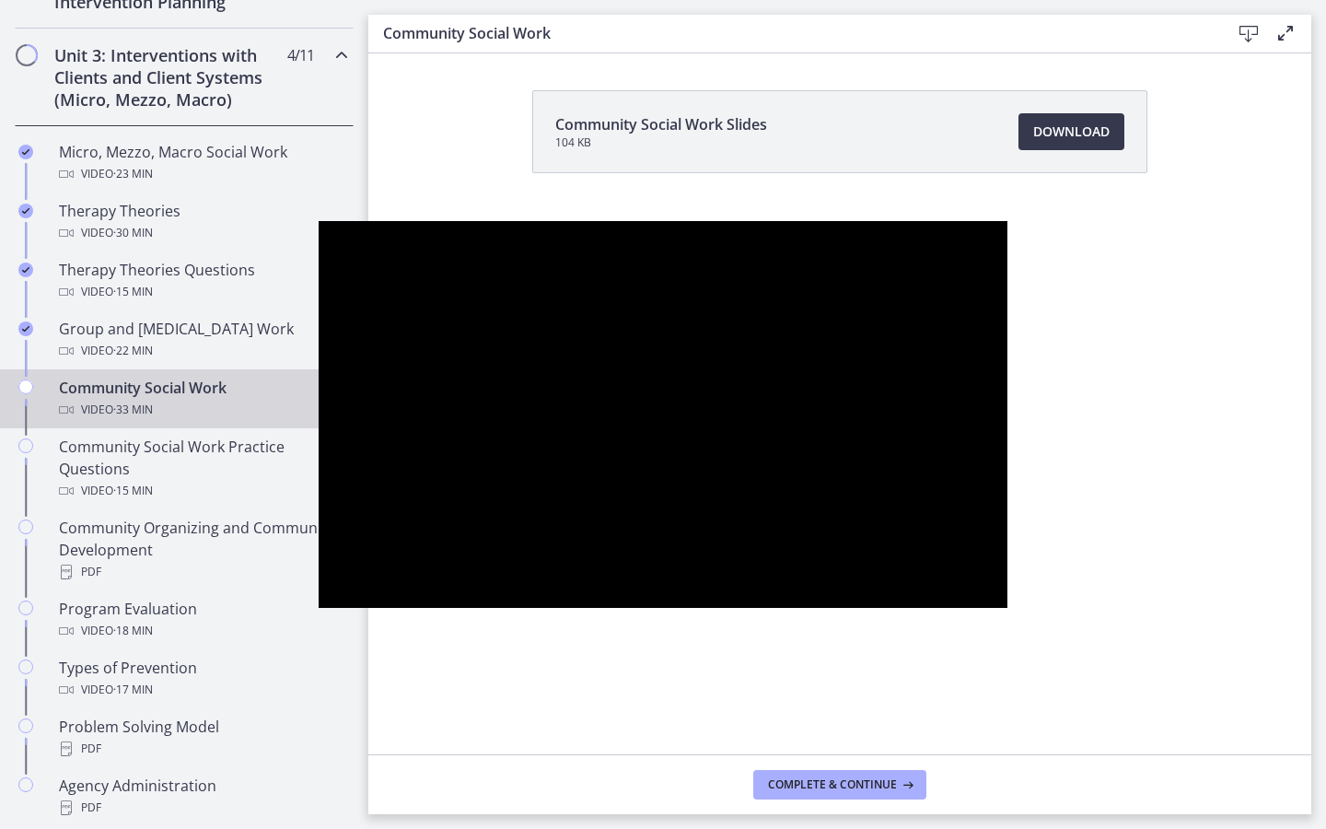
click at [524, 250] on div at bounding box center [663, 415] width 689 height 388
click at [756, 609] on div at bounding box center [663, 415] width 689 height 388
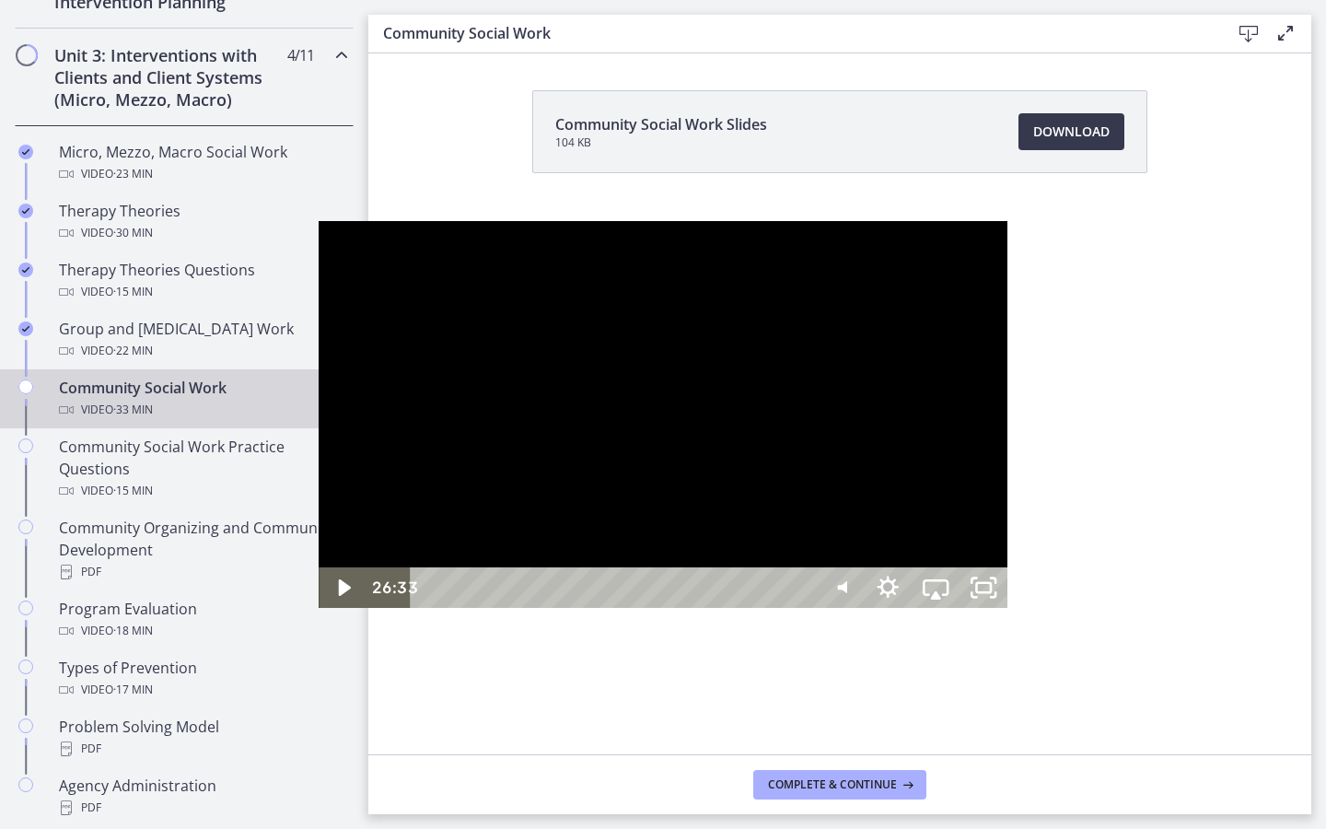
click at [756, 609] on div at bounding box center [663, 415] width 689 height 388
click at [1008, 608] on icon "Unfullscreen" at bounding box center [984, 587] width 48 height 41
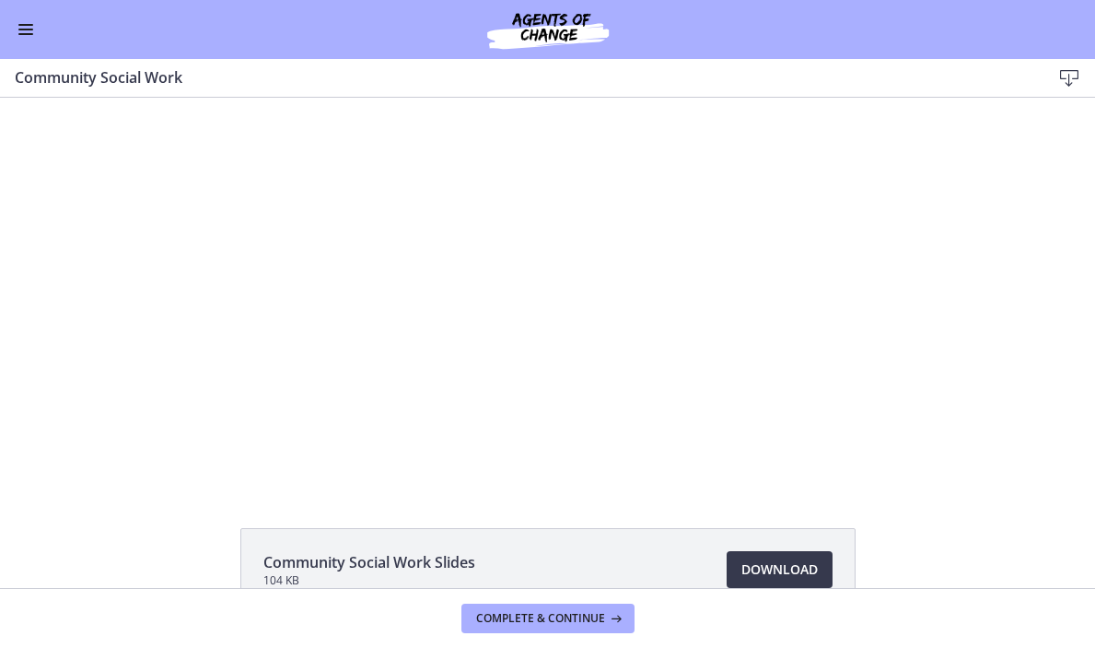
click at [15, 31] on button "Enable menu" at bounding box center [26, 29] width 22 height 22
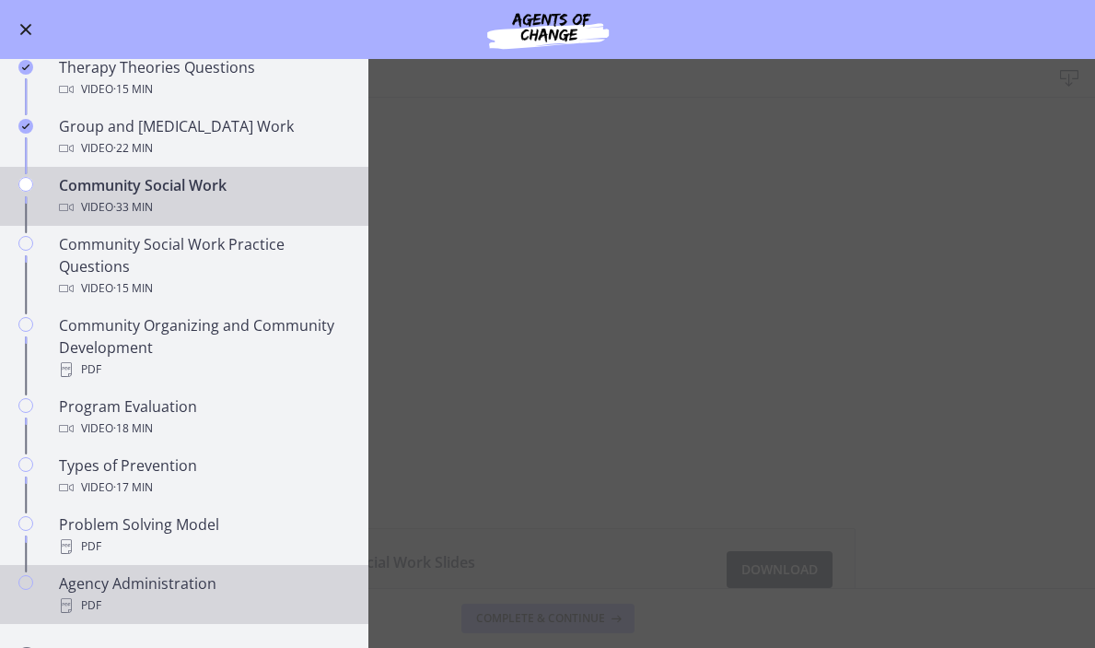
scroll to position [805, 0]
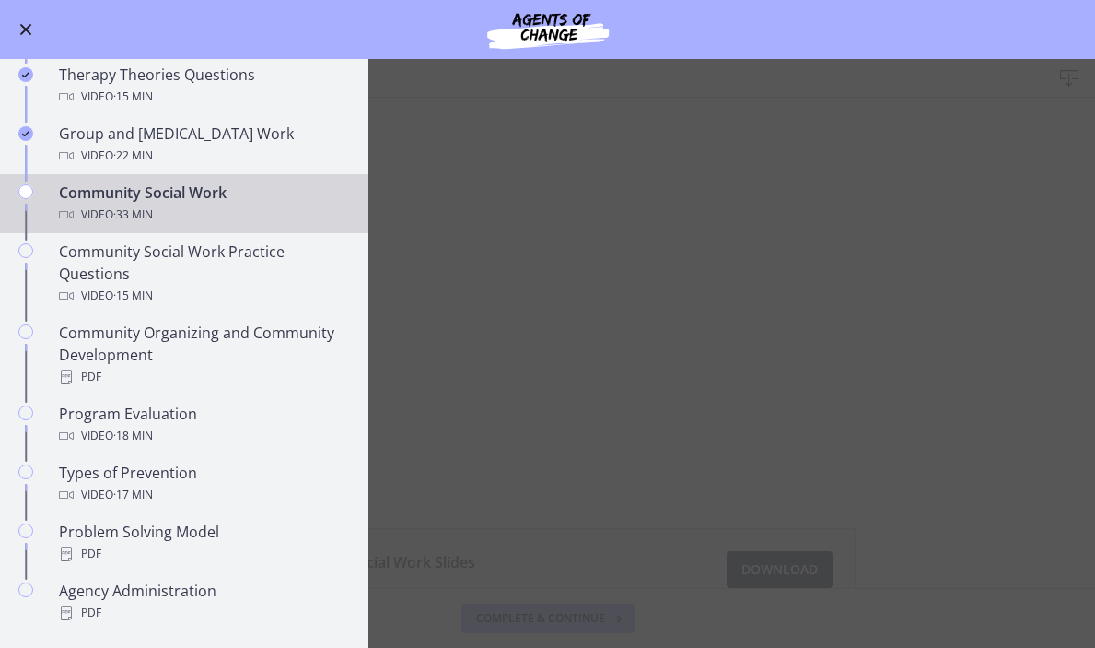
click at [30, 30] on button "Enable menu" at bounding box center [26, 29] width 22 height 22
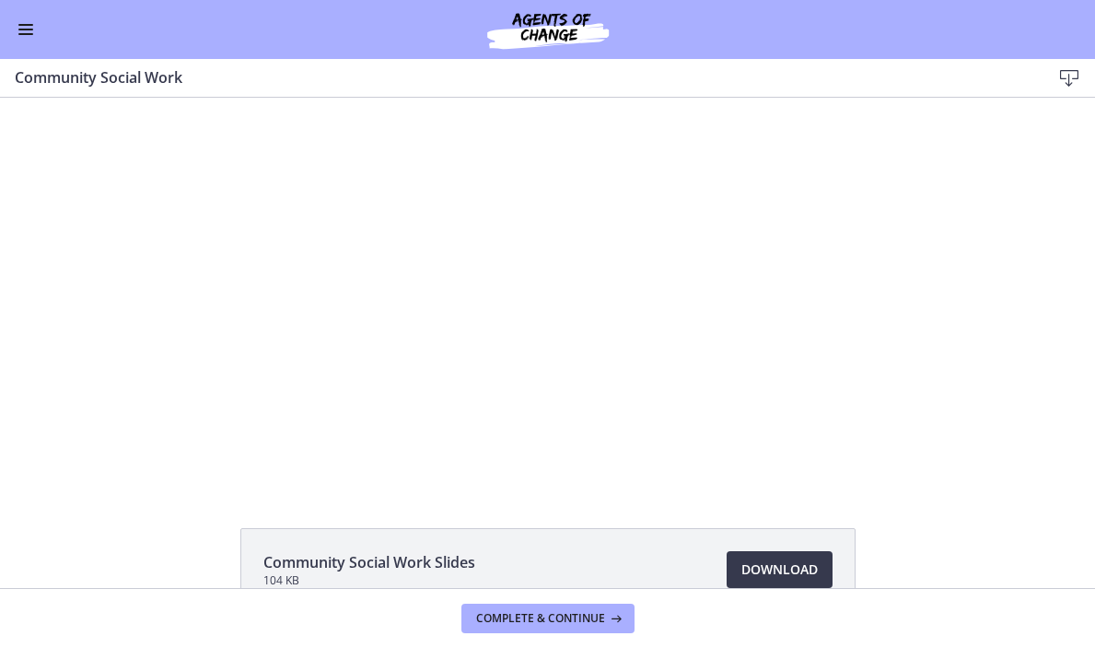
click at [945, 515] on div "Community Social Work Slides 104 KB Download Opens in a new window" at bounding box center [547, 343] width 1095 height 490
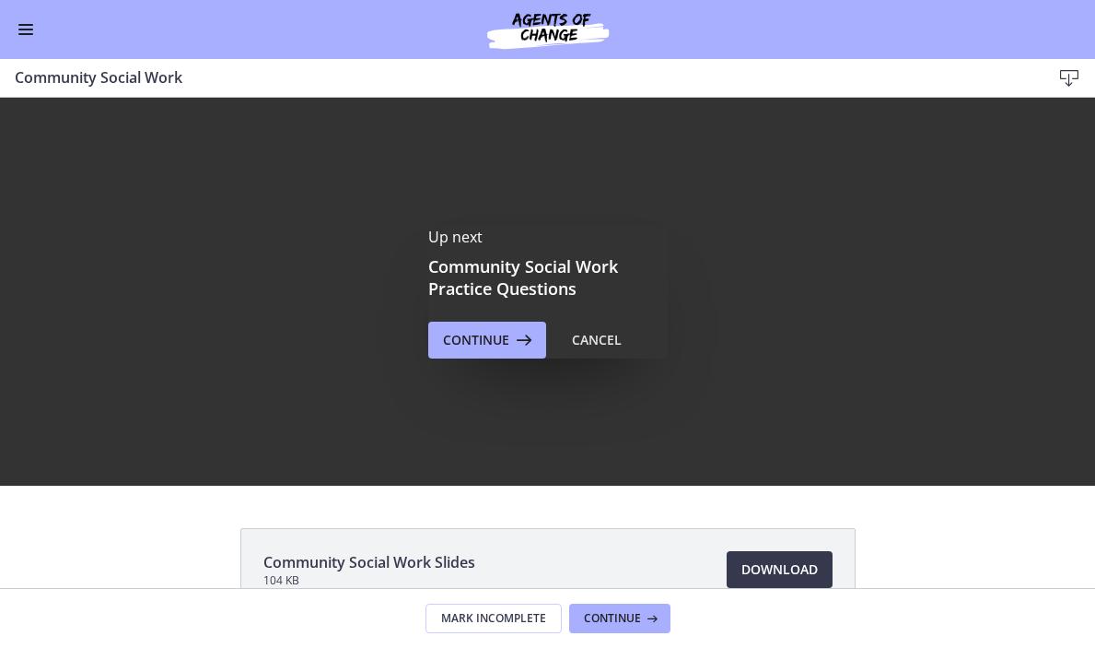
scroll to position [0, 0]
click at [29, 33] on span "Enable menu" at bounding box center [25, 34] width 15 height 2
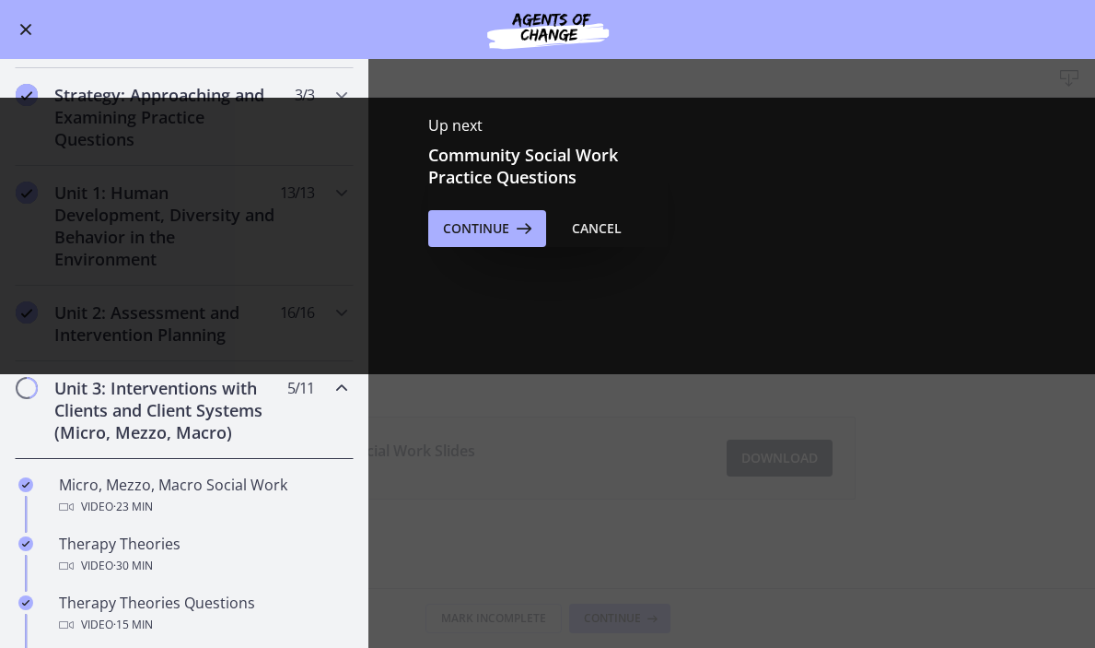
scroll to position [234, 0]
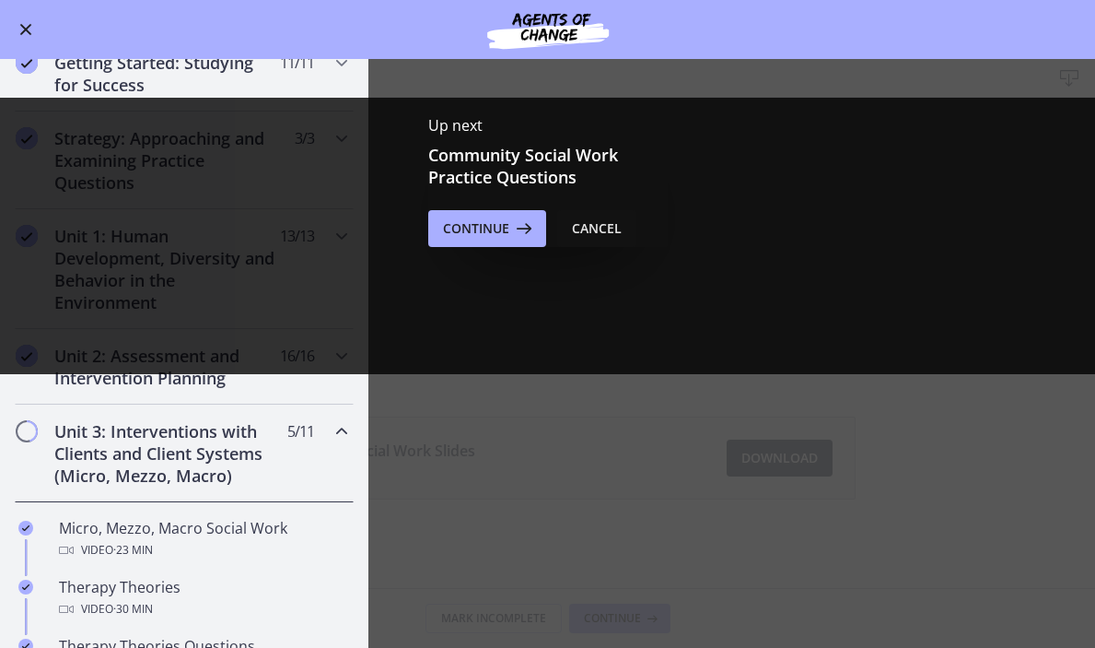
click at [591, 241] on button "Cancel" at bounding box center [596, 228] width 79 height 37
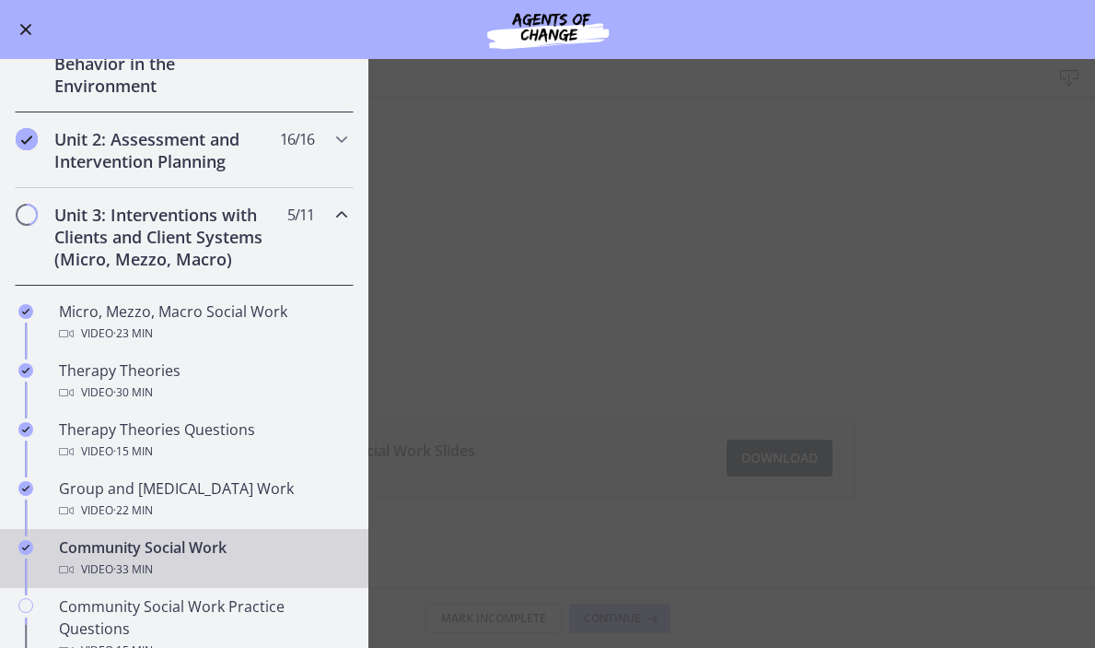
scroll to position [449, 0]
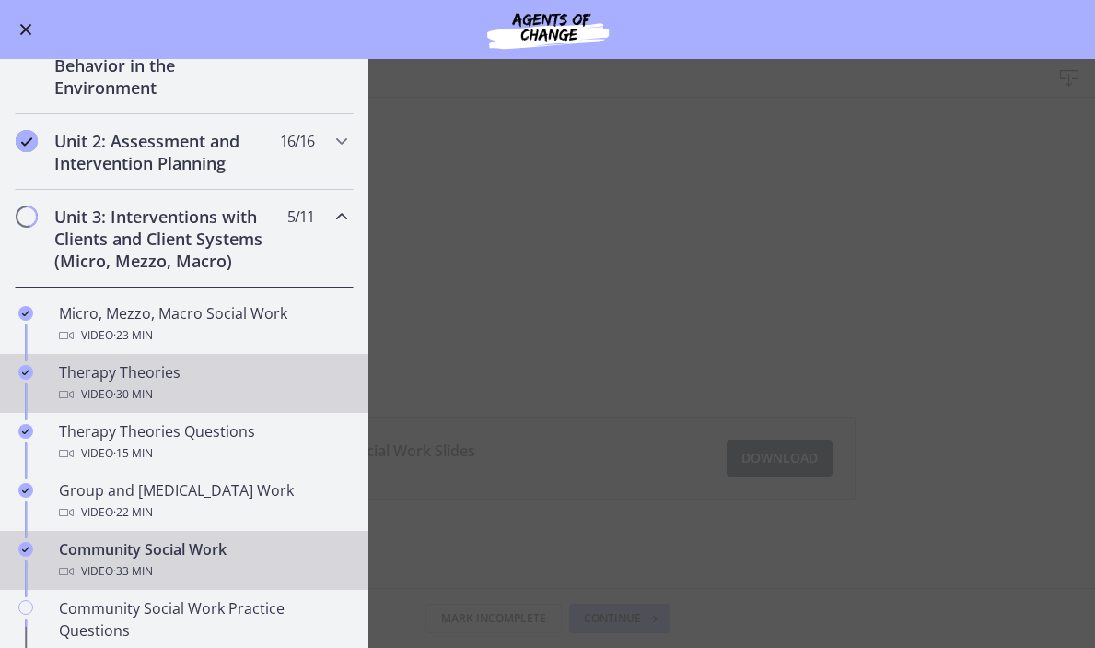
click at [151, 388] on span "· 30 min" at bounding box center [133, 394] width 40 height 22
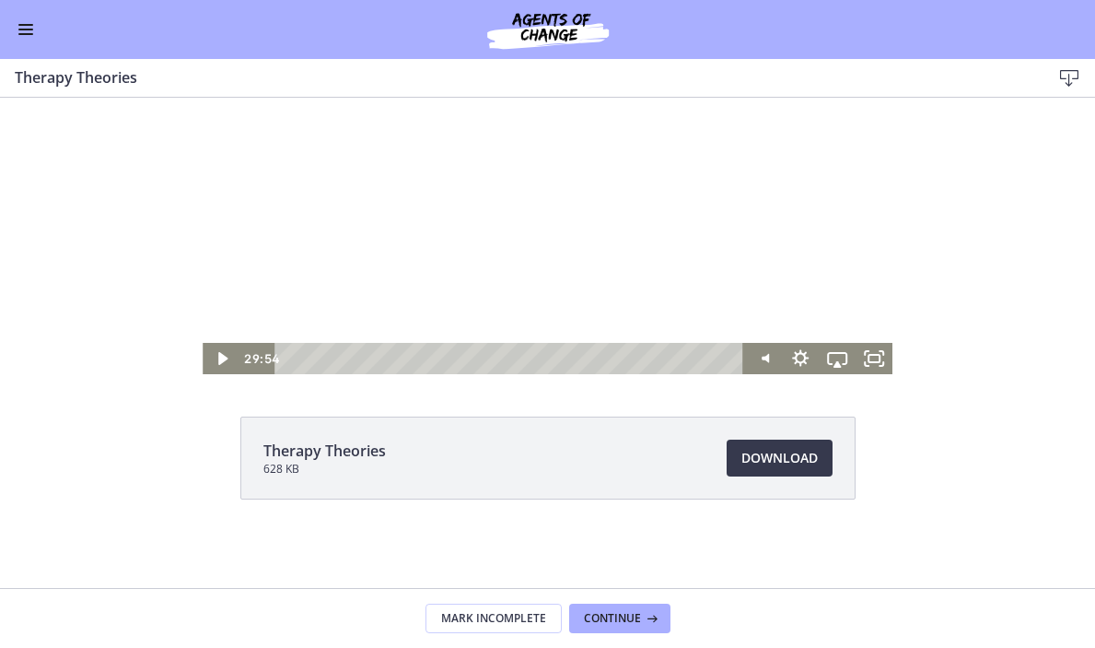
scroll to position [111, 0]
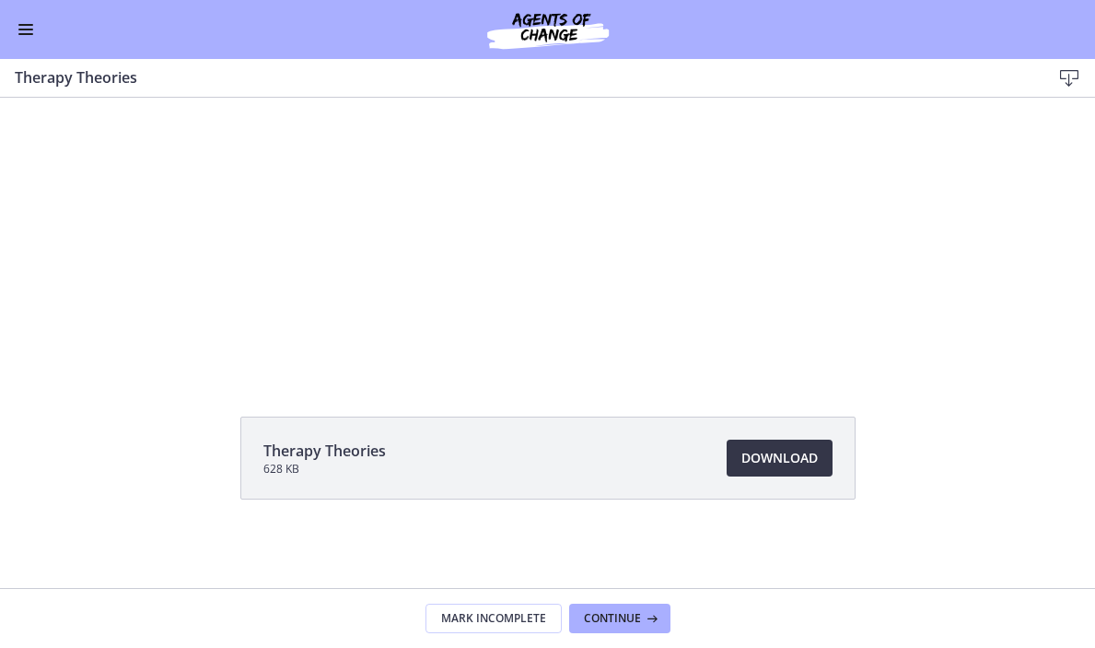
click at [751, 461] on span "Download Opens in a new window" at bounding box center [779, 458] width 76 height 22
click at [624, 612] on span "Continue" at bounding box center [612, 618] width 57 height 15
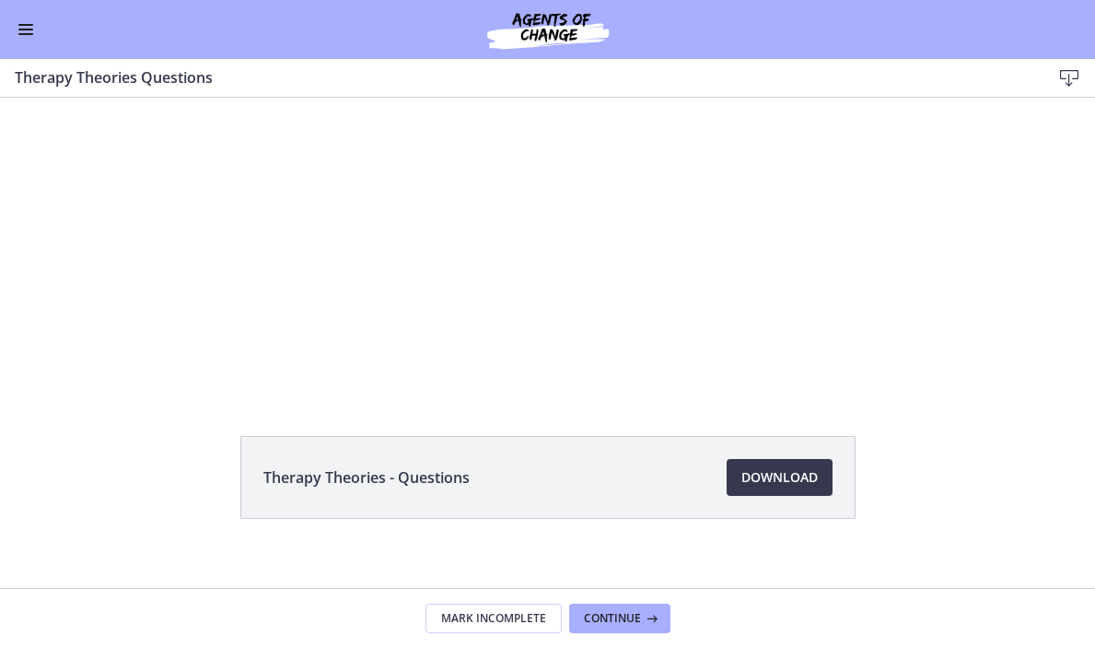
scroll to position [100, 0]
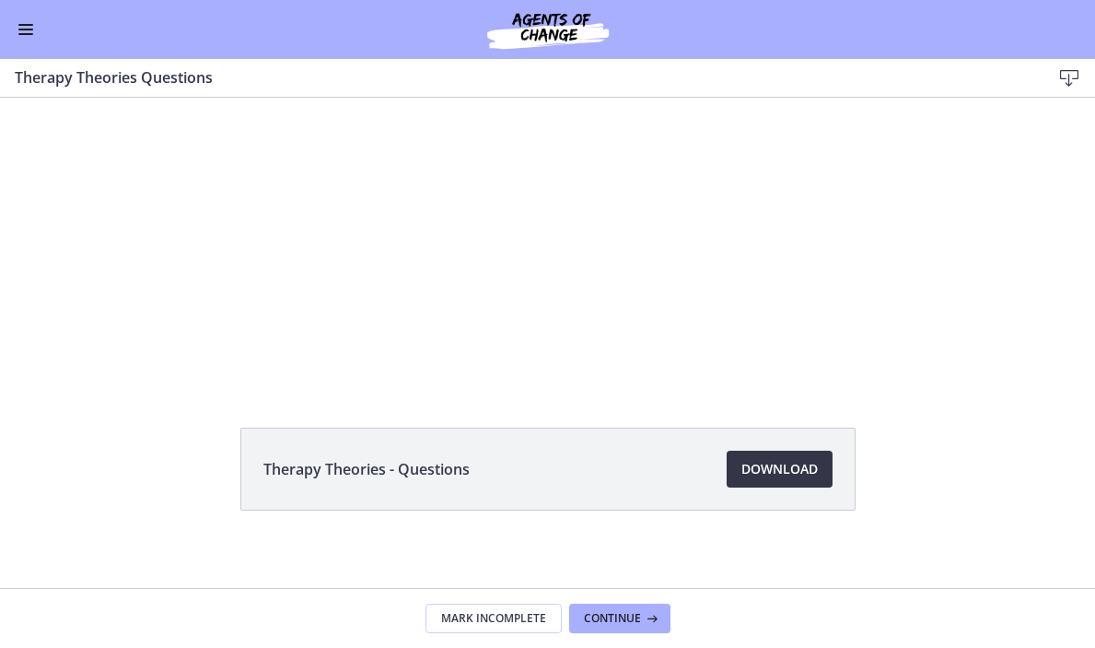
click at [797, 475] on span "Download Opens in a new window" at bounding box center [779, 469] width 76 height 22
click at [606, 616] on span "Continue" at bounding box center [612, 618] width 57 height 15
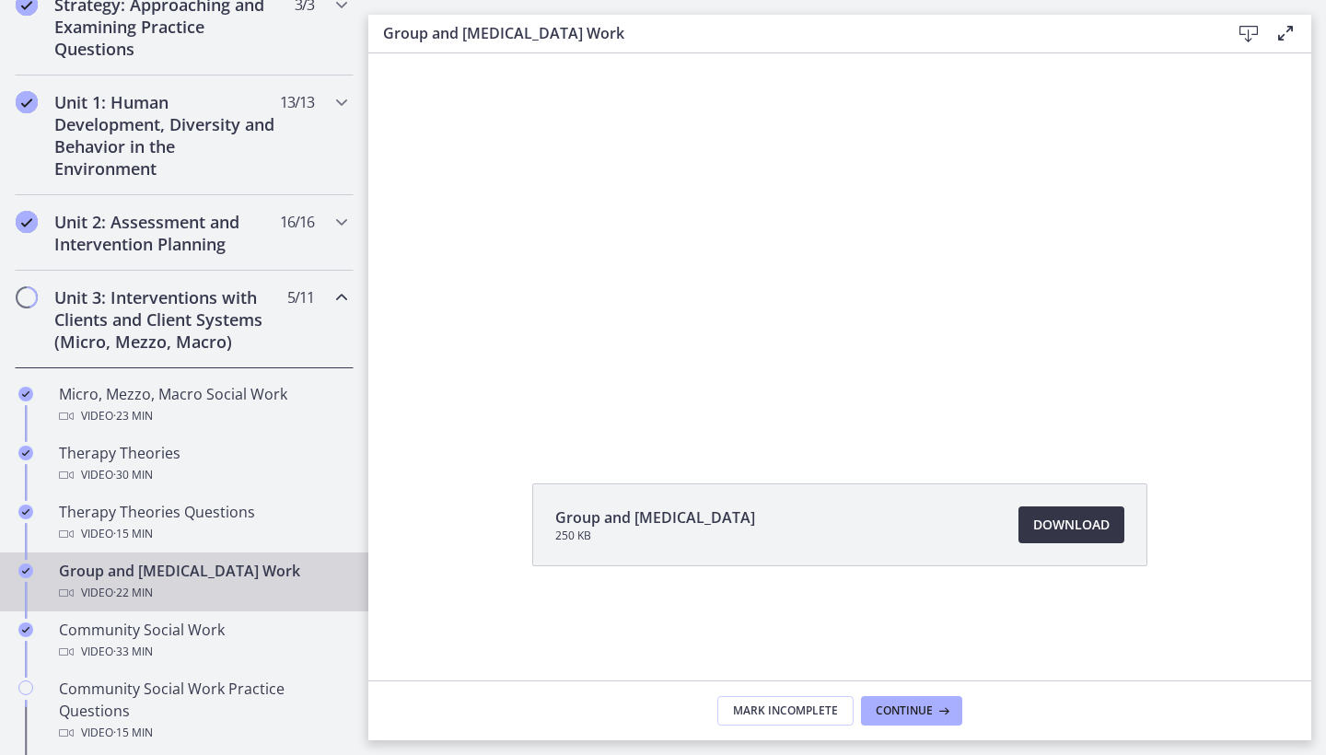
click at [1079, 531] on span "Download Opens in a new window" at bounding box center [1071, 525] width 76 height 22
click at [900, 647] on span "Continue" at bounding box center [904, 711] width 57 height 15
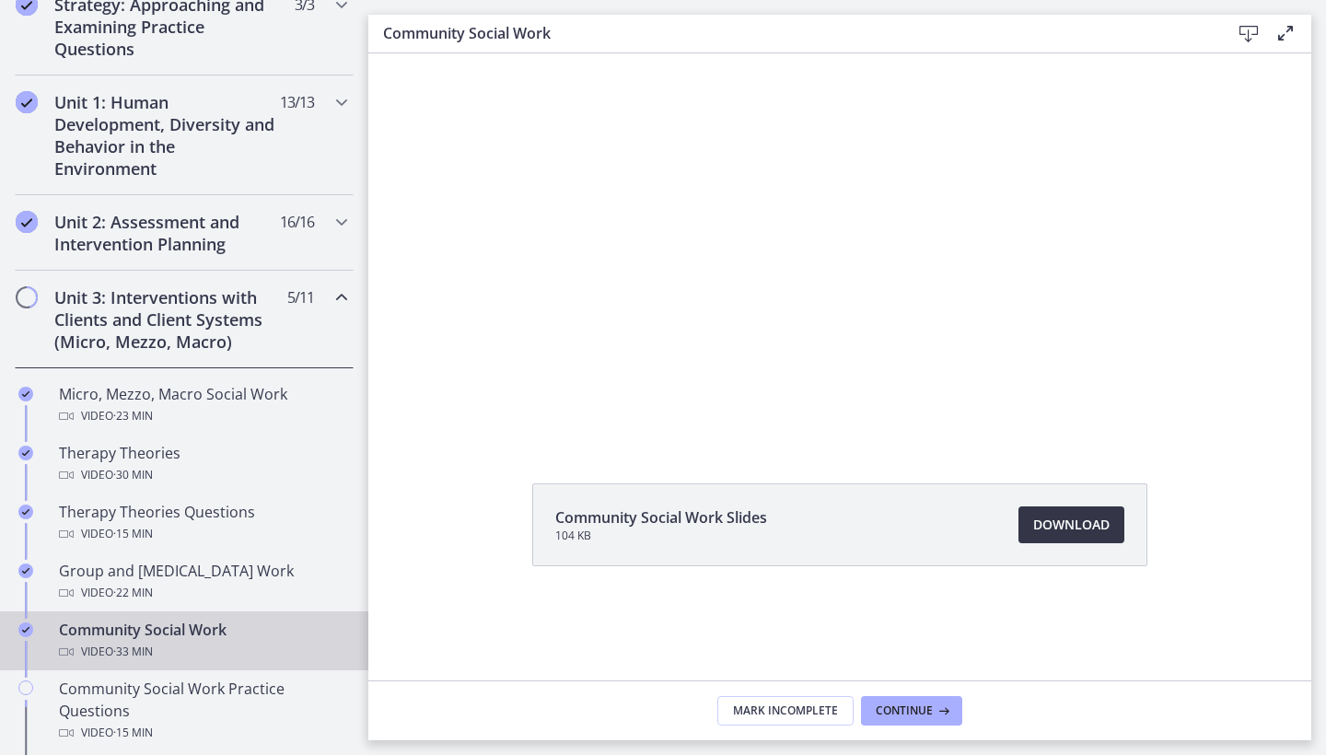
click at [1060, 531] on span "Download Opens in a new window" at bounding box center [1071, 525] width 76 height 22
click at [923, 647] on span "Continue" at bounding box center [904, 711] width 57 height 15
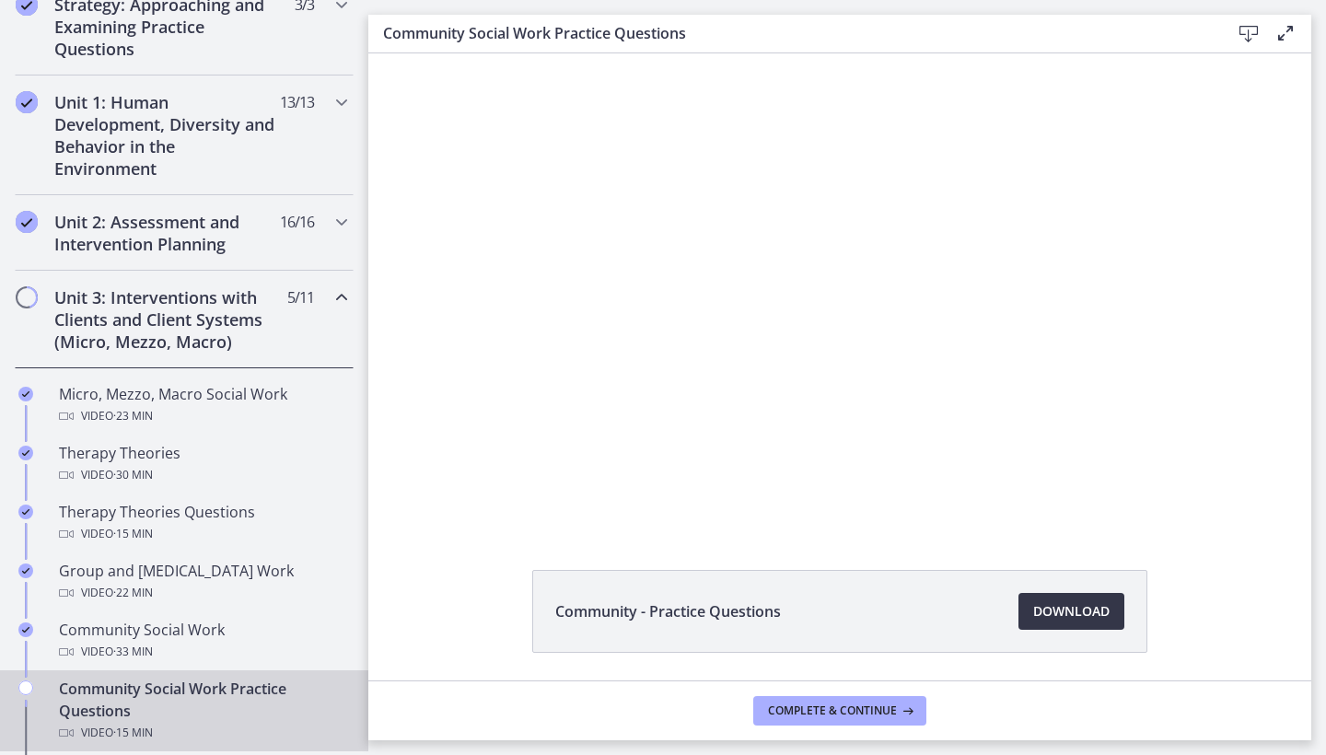
click at [1077, 621] on span "Download Opens in a new window" at bounding box center [1071, 612] width 76 height 22
click at [885, 647] on span "Complete & continue" at bounding box center [832, 711] width 129 height 15
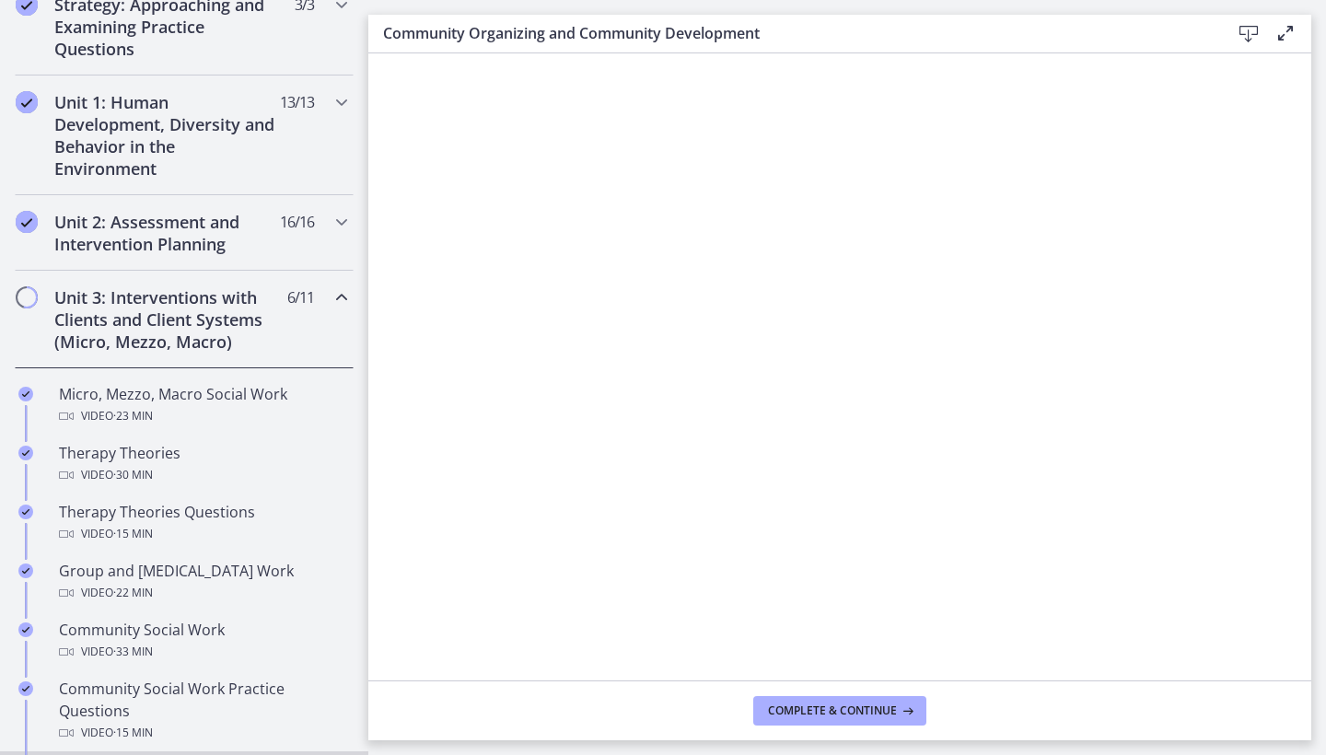
click at [1094, 30] on icon at bounding box center [1249, 34] width 22 height 22
click at [822, 647] on span "Complete & continue" at bounding box center [832, 711] width 129 height 15
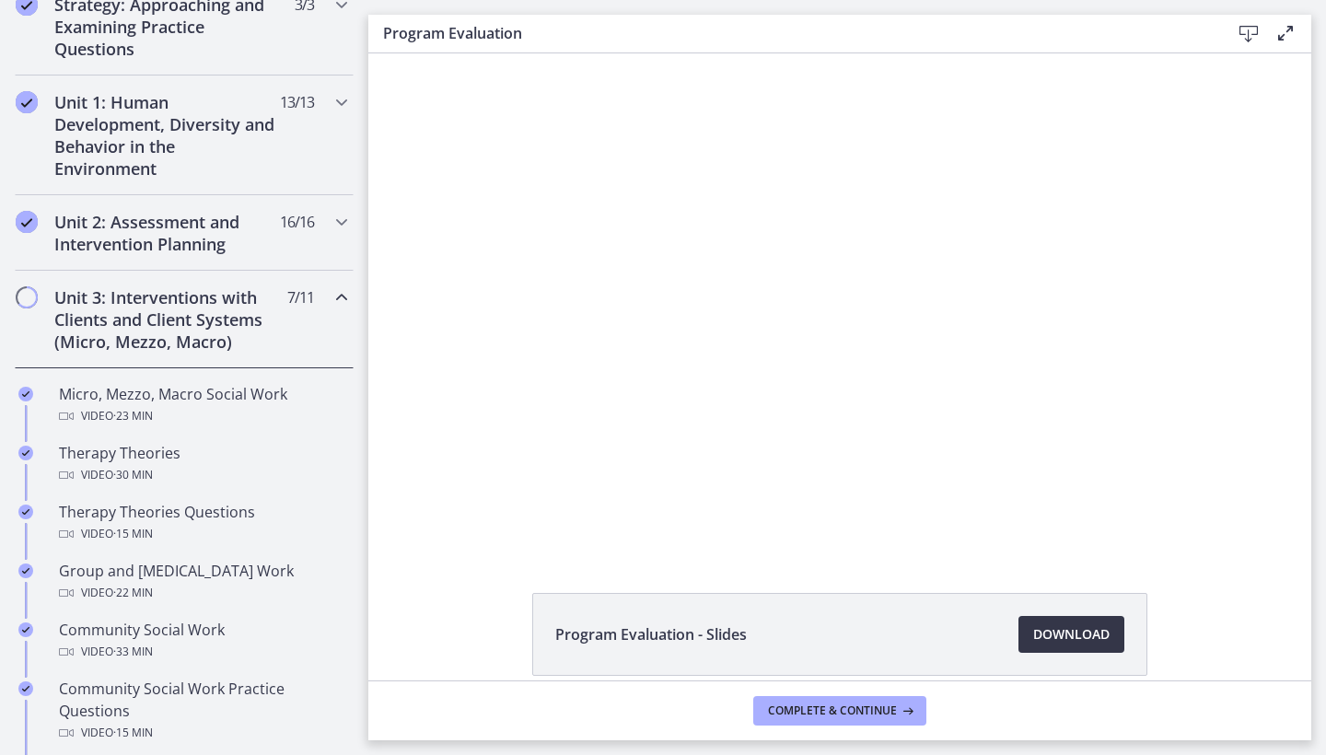
click at [1051, 641] on span "Download Opens in a new window" at bounding box center [1071, 635] width 76 height 22
click at [823, 647] on span "Complete & continue" at bounding box center [832, 711] width 129 height 15
click at [1073, 642] on span "Download Opens in a new window" at bounding box center [1071, 635] width 76 height 22
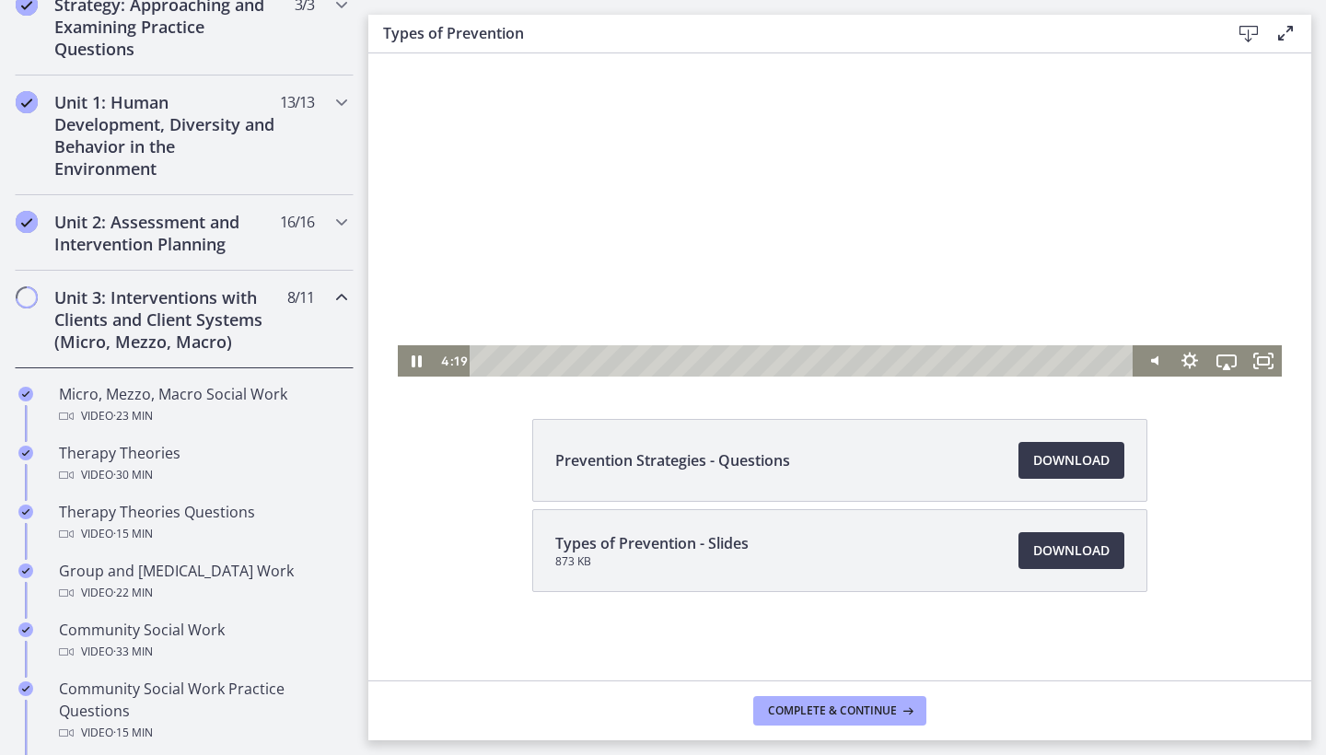
scroll to position [174, 0]
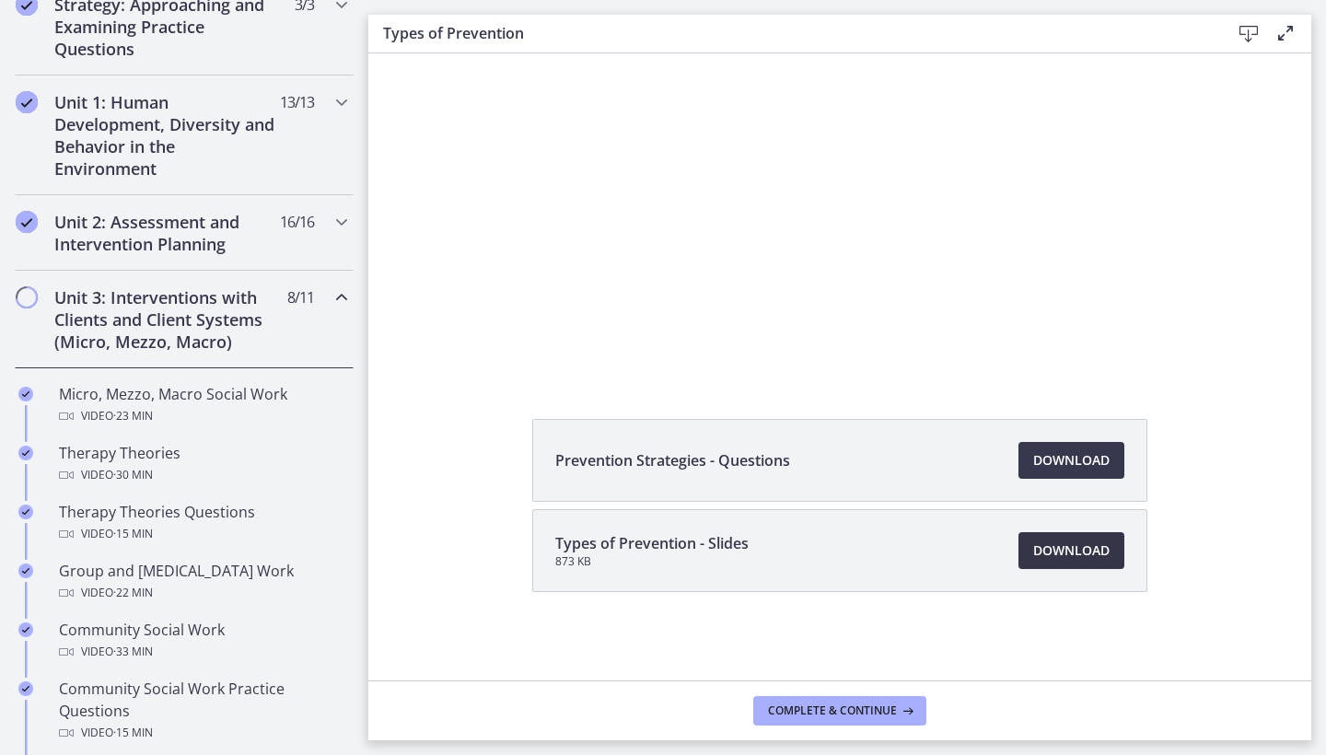
click at [1061, 564] on link "Download Opens in a new window" at bounding box center [1072, 550] width 106 height 37
click at [797, 647] on span "Complete & continue" at bounding box center [832, 711] width 129 height 15
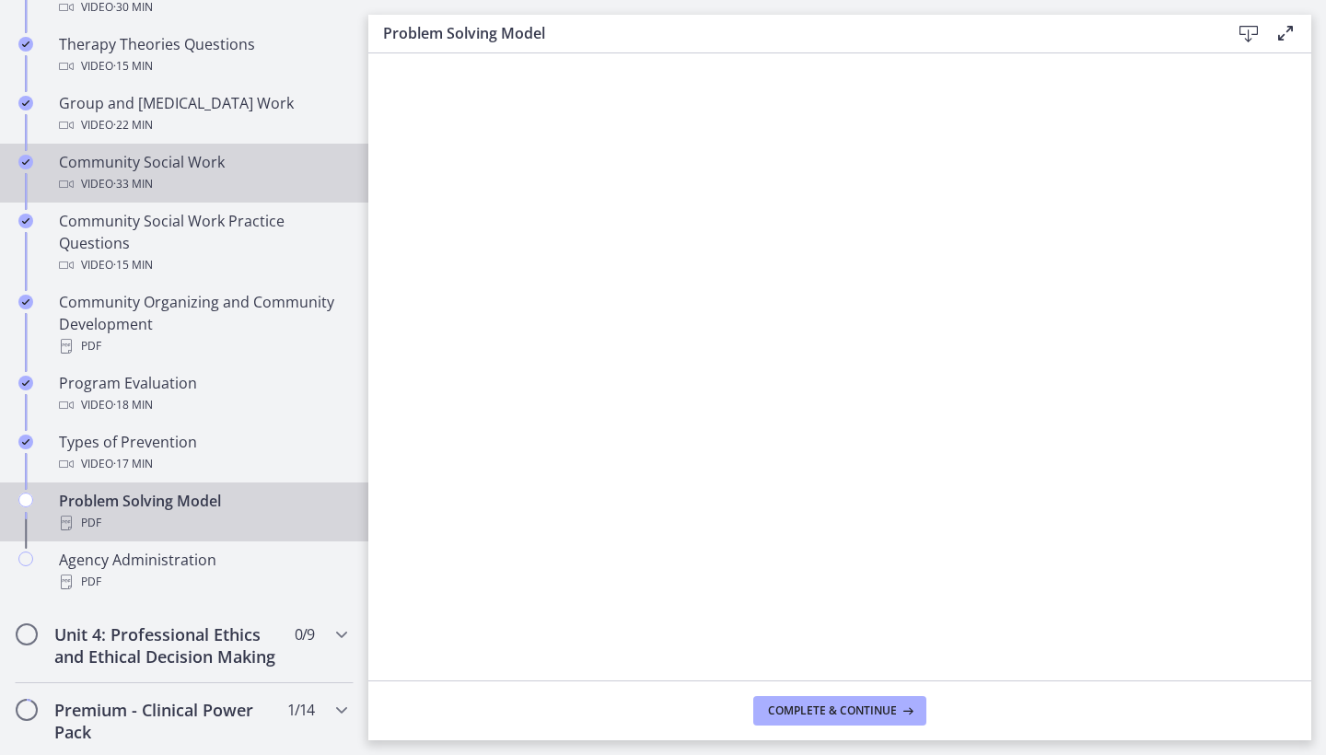
scroll to position [940, 0]
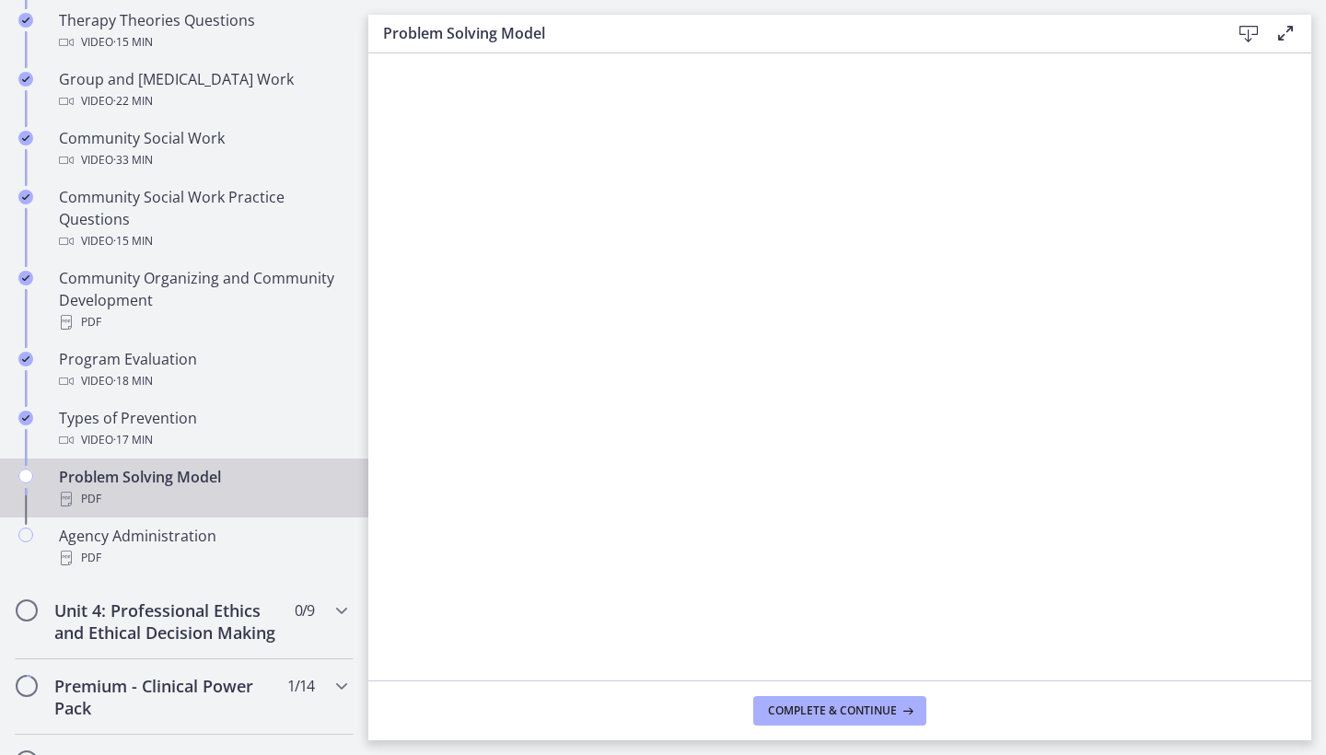
click at [1094, 41] on div "Download Enable fullscreen" at bounding box center [1260, 33] width 74 height 23
click at [1094, 34] on icon at bounding box center [1249, 34] width 22 height 22
click at [804, 647] on span "Complete & continue" at bounding box center [832, 711] width 129 height 15
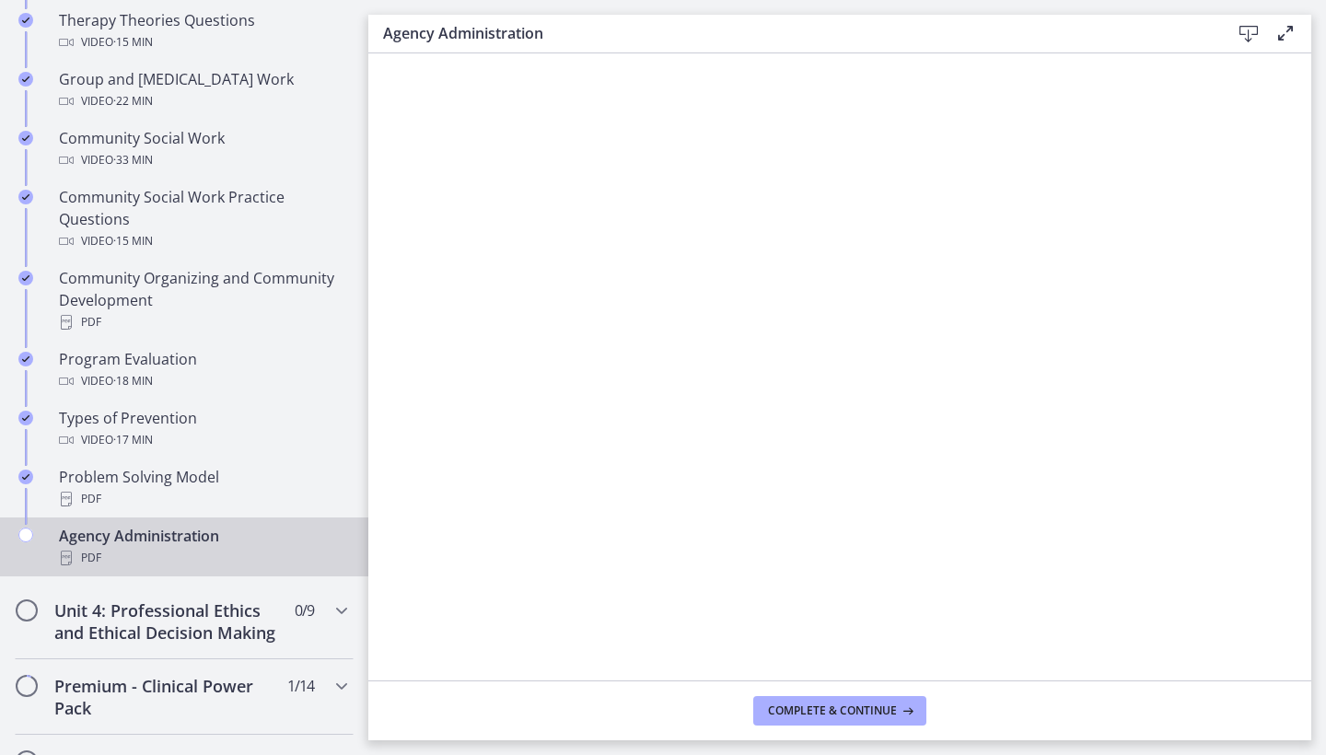
click at [1094, 31] on icon at bounding box center [1249, 34] width 22 height 22
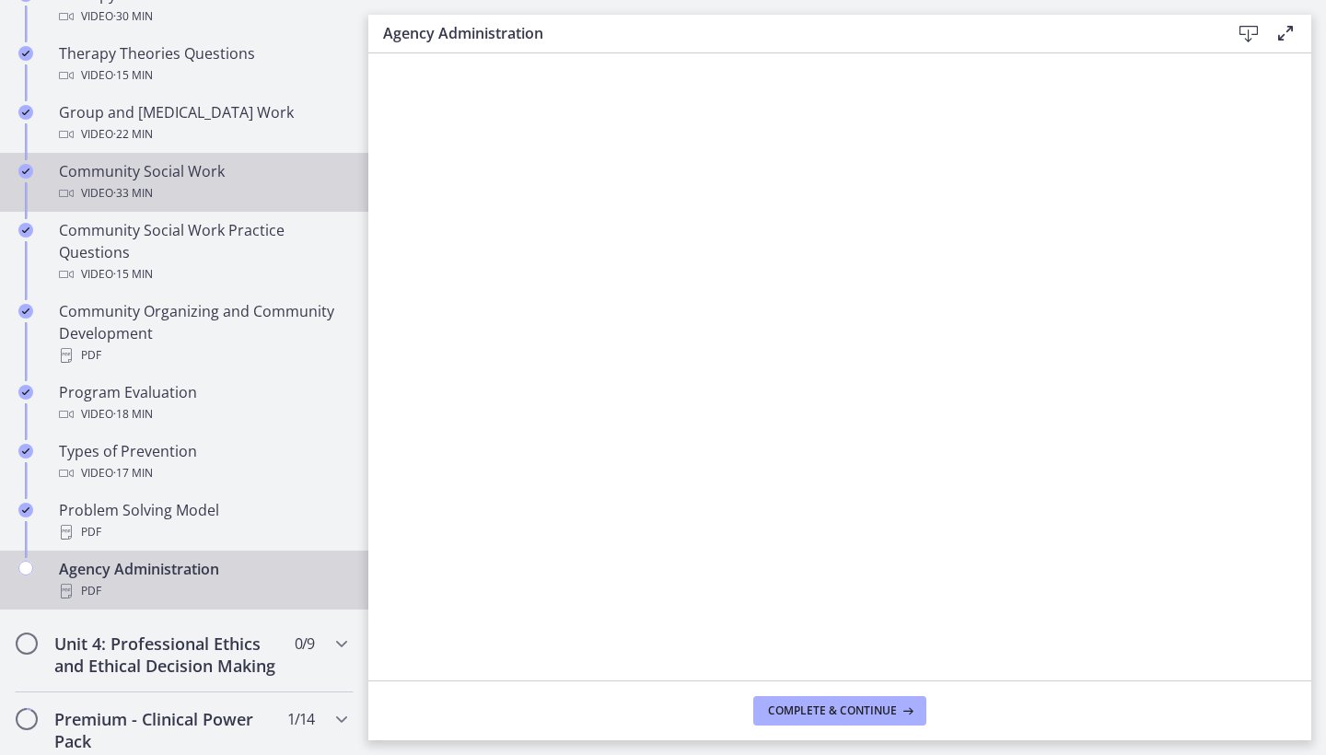
scroll to position [892, 0]
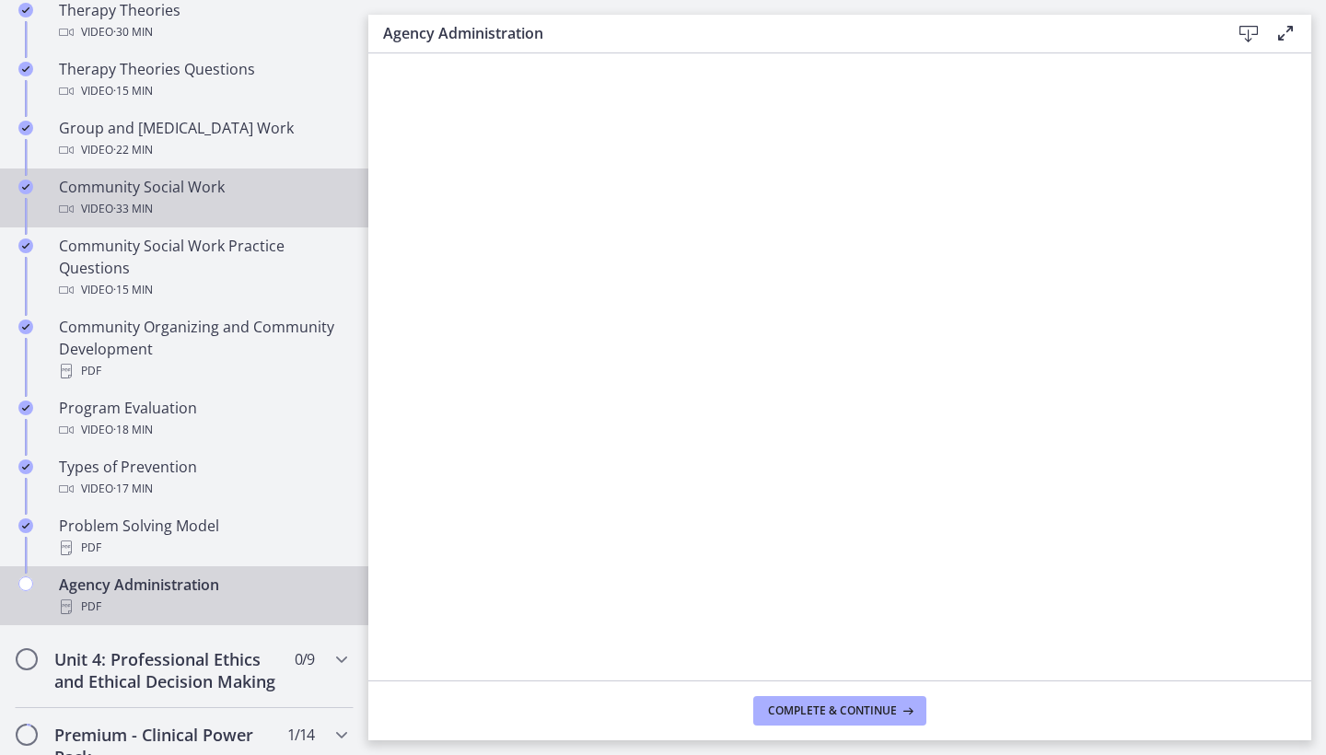
click at [174, 198] on div "Video · 33 min" at bounding box center [202, 209] width 287 height 22
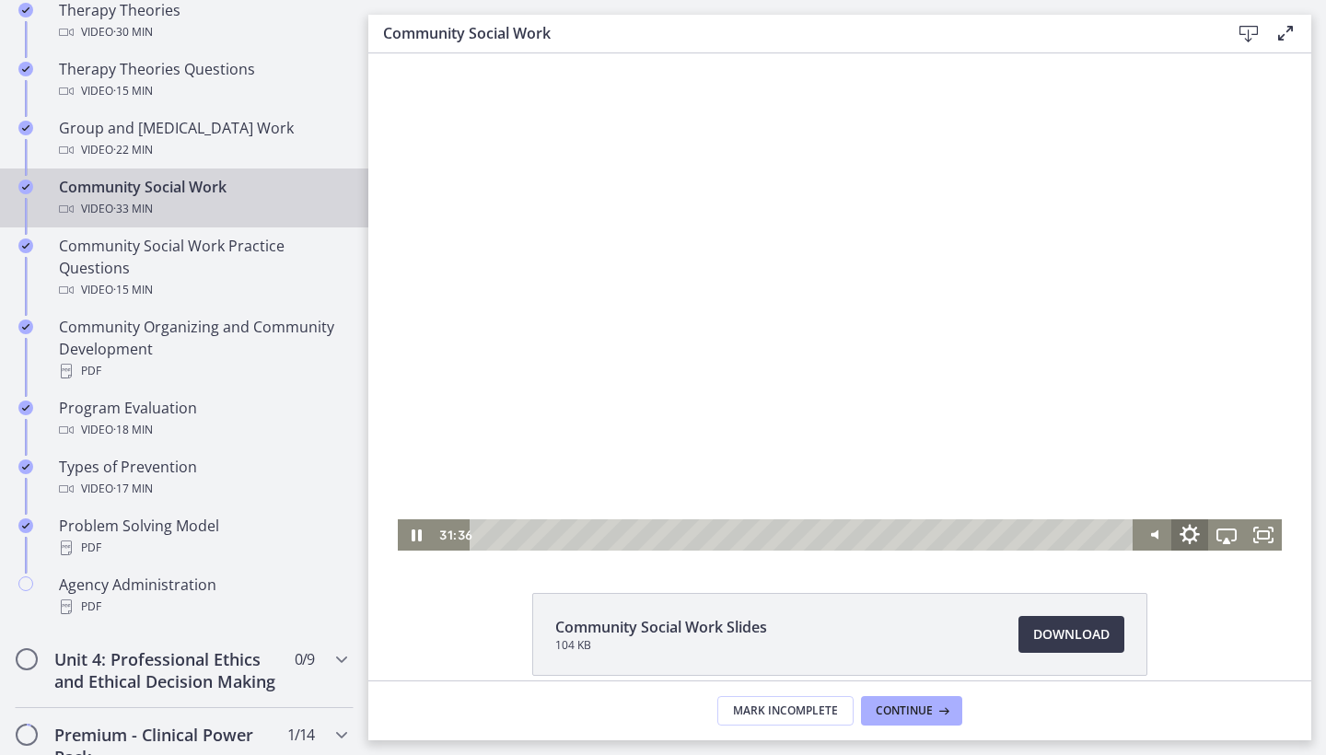
click at [1094, 540] on icon "Show settings menu" at bounding box center [1190, 536] width 44 height 38
click at [1094, 473] on span "Speed" at bounding box center [1204, 472] width 46 height 31
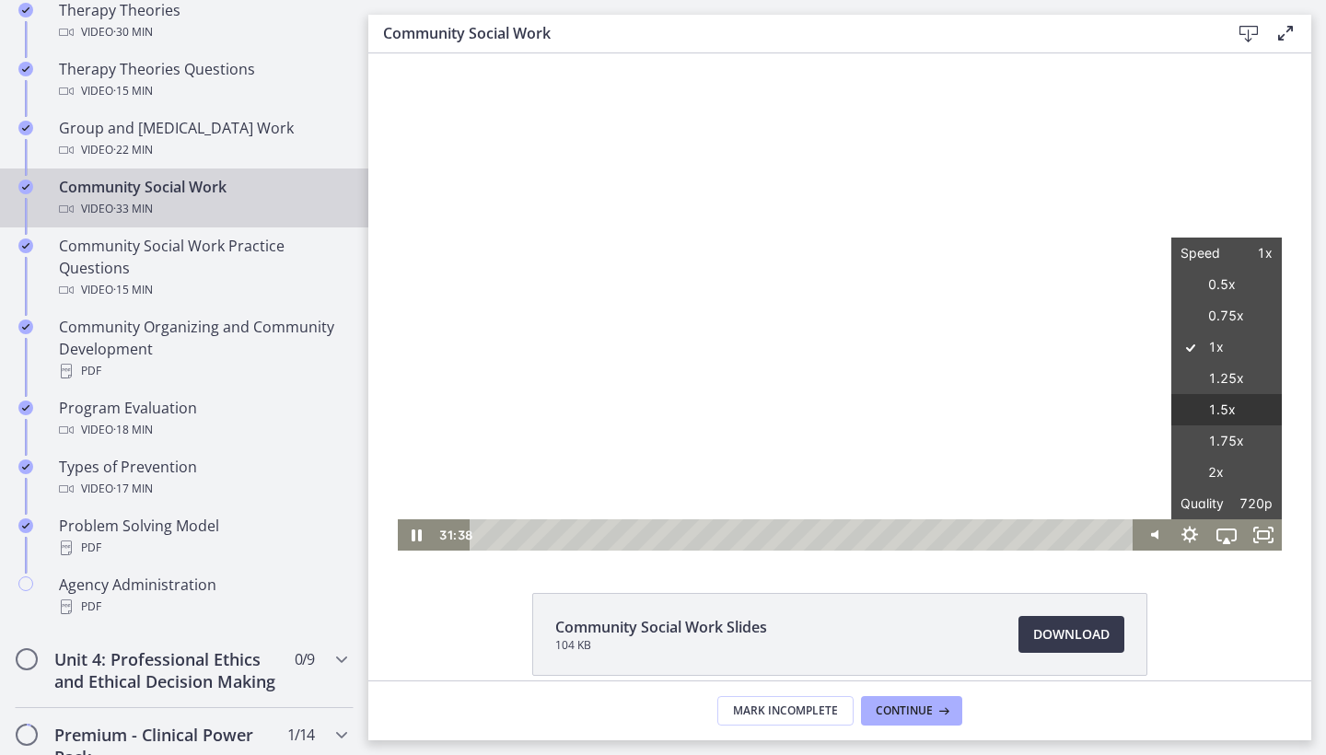
click at [1094, 415] on label "1.5x" at bounding box center [1227, 410] width 111 height 32
